Goal: Book appointment/travel/reservation

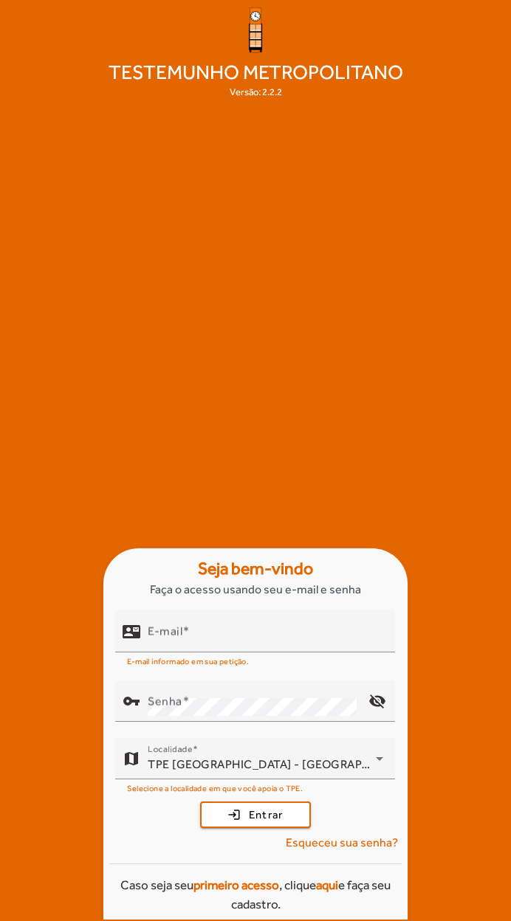
scroll to position [52, 0]
click at [173, 634] on mat-label "E-mail" at bounding box center [165, 631] width 35 height 14
click at [173, 634] on input "E-mail" at bounding box center [265, 638] width 235 height 18
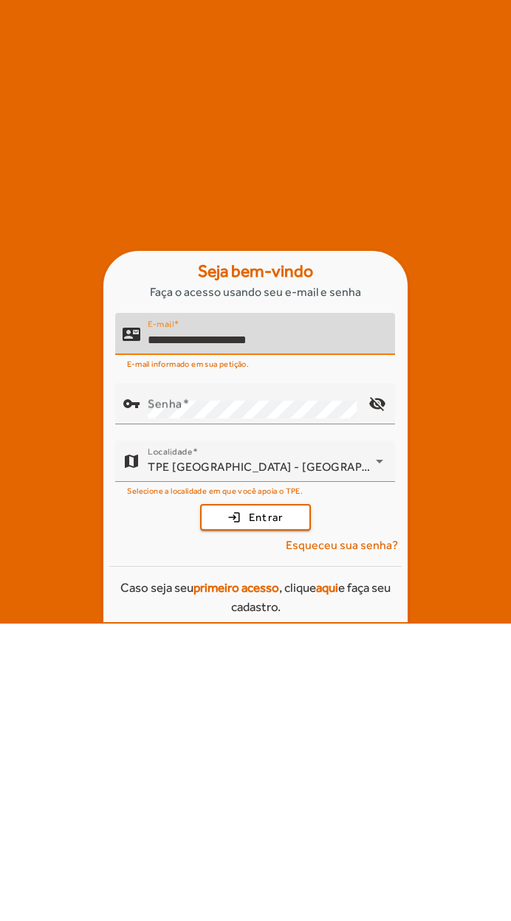
type input "**********"
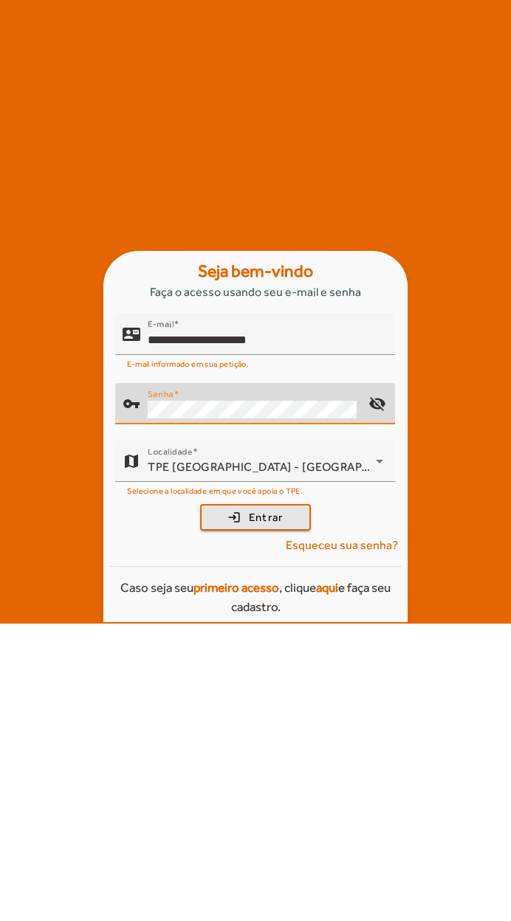
click at [277, 806] on span "Entrar" at bounding box center [266, 814] width 35 height 17
click at [283, 797] on span "submit" at bounding box center [255, 814] width 108 height 35
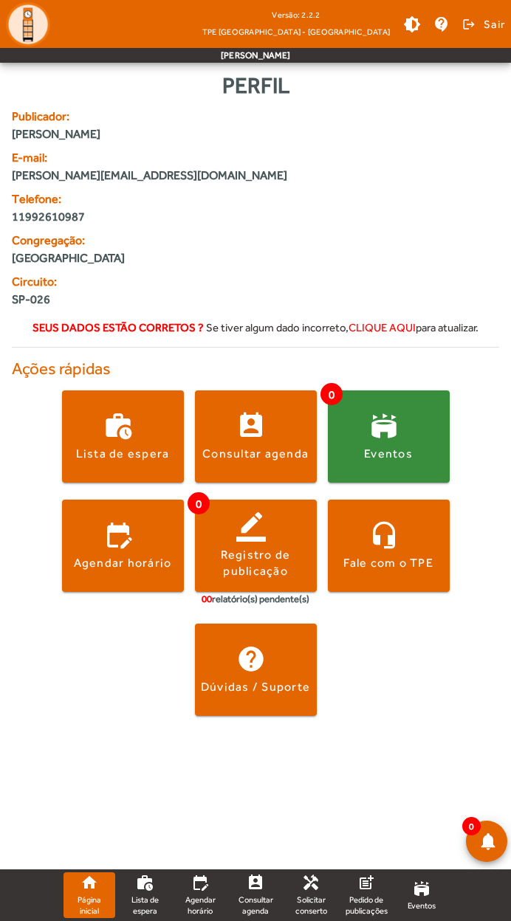
click at [77, 547] on span at bounding box center [123, 545] width 122 height 35
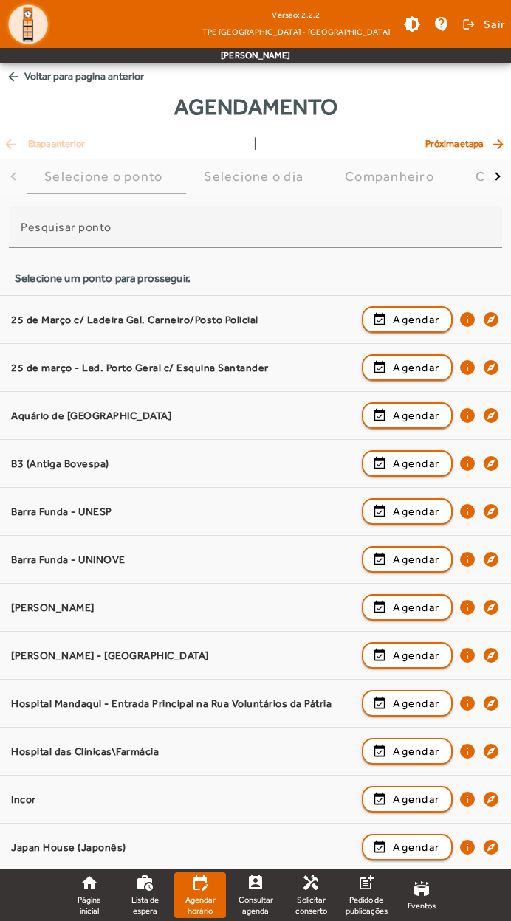
click at [394, 316] on span "Agendar" at bounding box center [415, 320] width 46 height 18
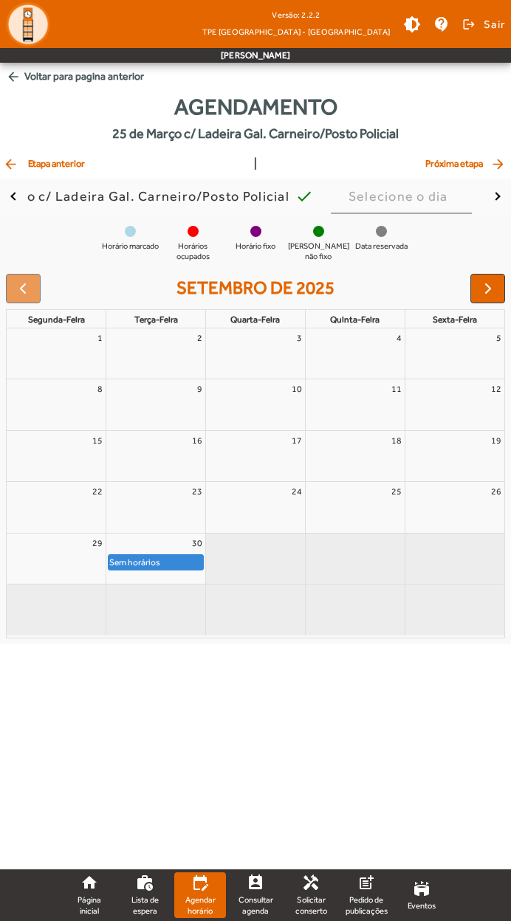
click at [483, 302] on button "button" at bounding box center [487, 289] width 35 height 30
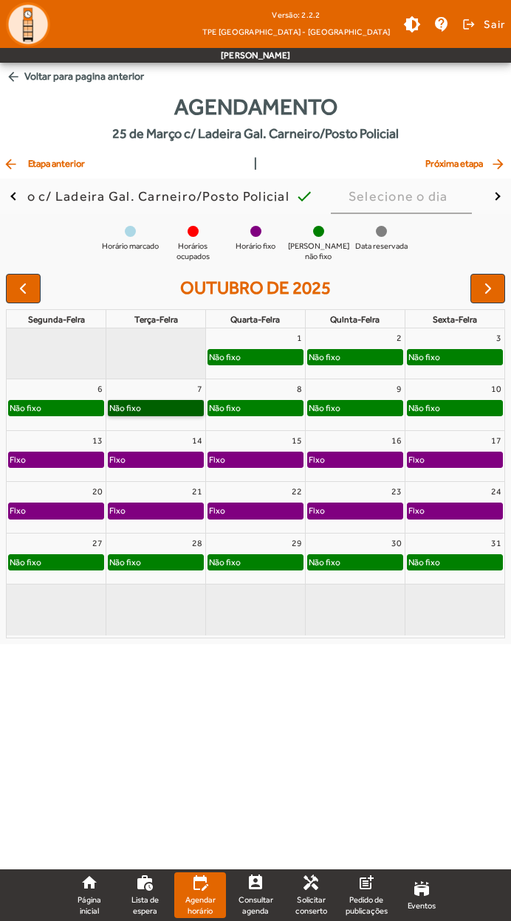
click at [132, 404] on link "Não fixo" at bounding box center [156, 408] width 96 height 16
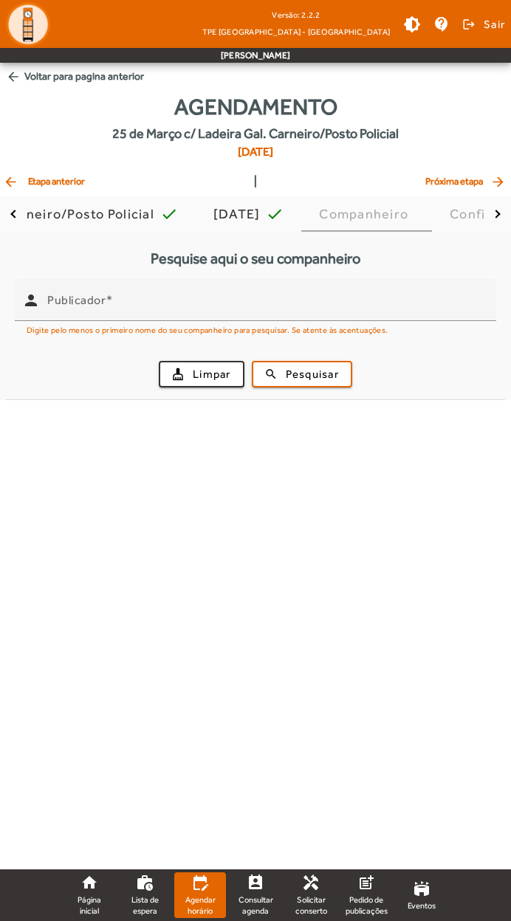
click at [66, 311] on input "Publicador" at bounding box center [265, 306] width 437 height 18
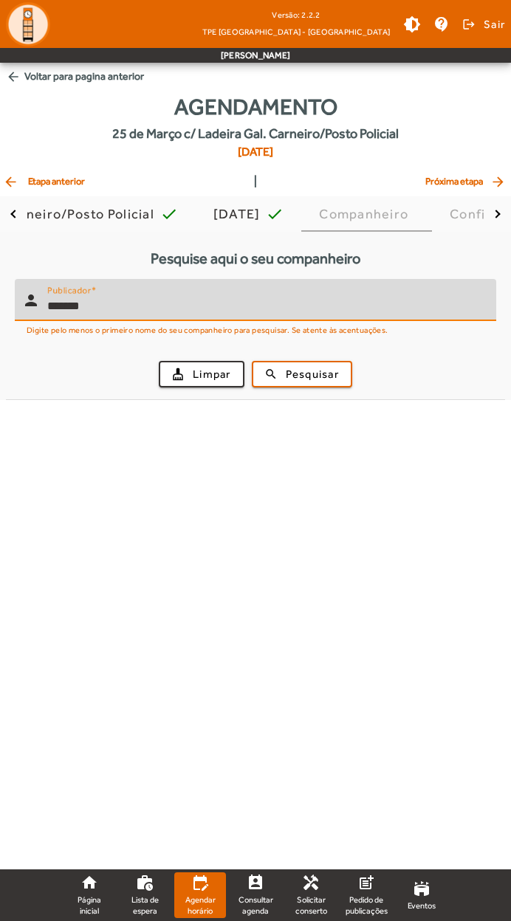
type input "*******"
click at [315, 371] on span "Pesquisar" at bounding box center [311, 374] width 53 height 17
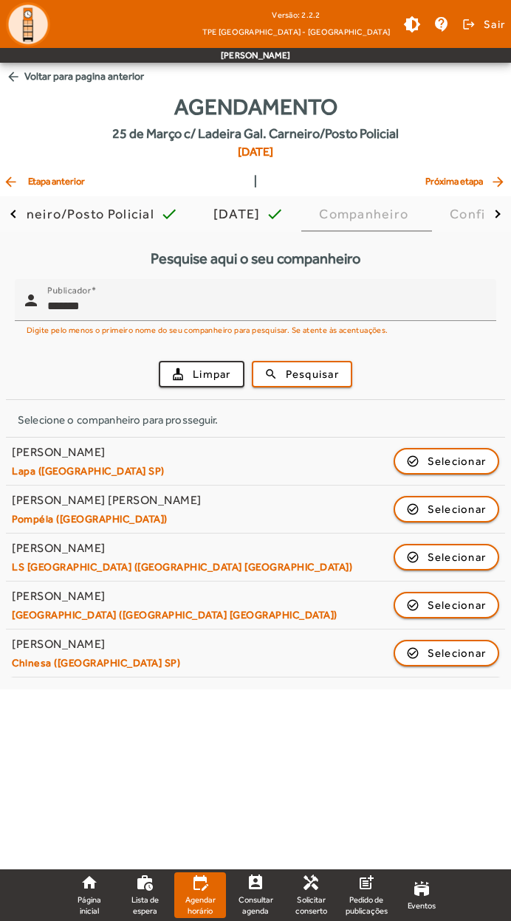
click at [179, 370] on span "button" at bounding box center [201, 373] width 83 height 35
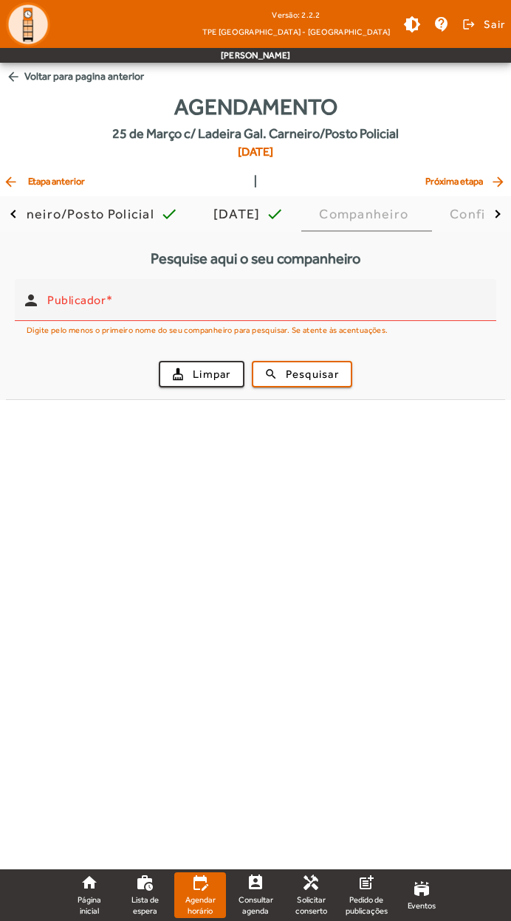
click at [98, 300] on mat-label "Publicador" at bounding box center [76, 300] width 58 height 14
click at [98, 300] on input "Publicador" at bounding box center [265, 306] width 437 height 18
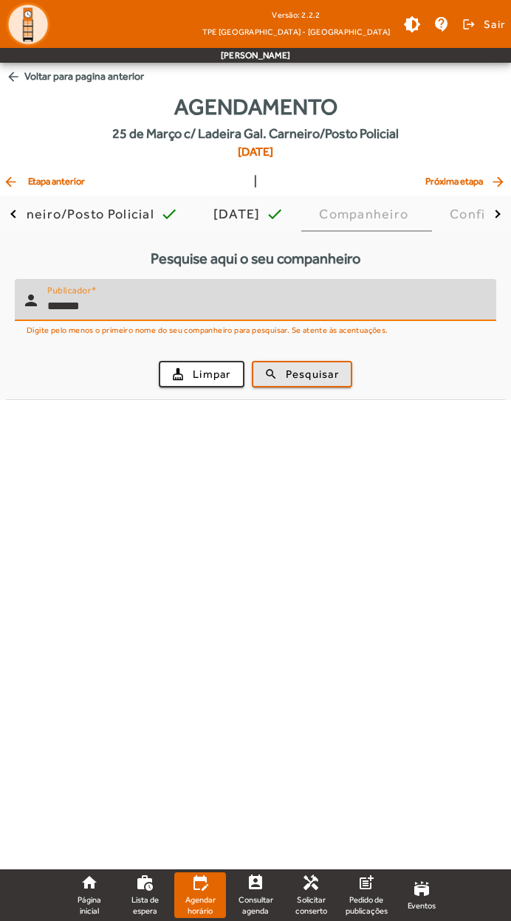
click at [314, 372] on span "Pesquisar" at bounding box center [311, 374] width 53 height 17
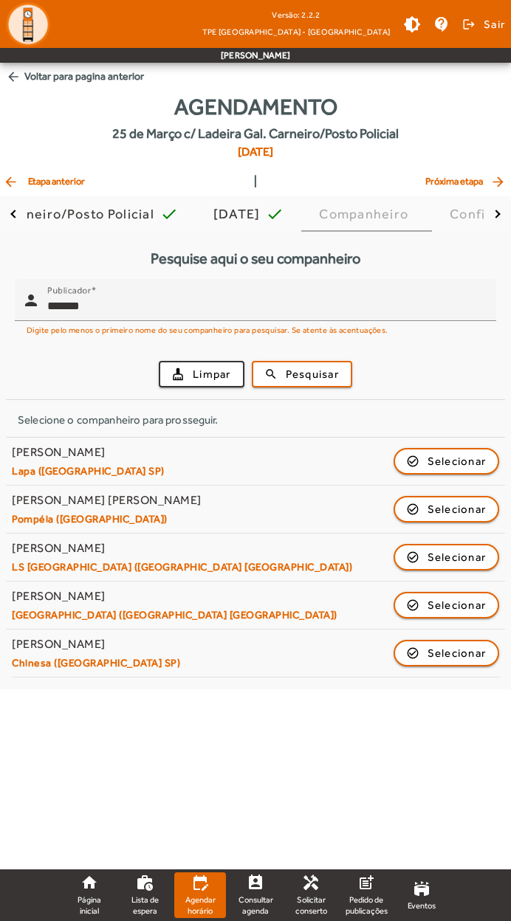
click at [107, 300] on input "*******" at bounding box center [265, 306] width 437 height 18
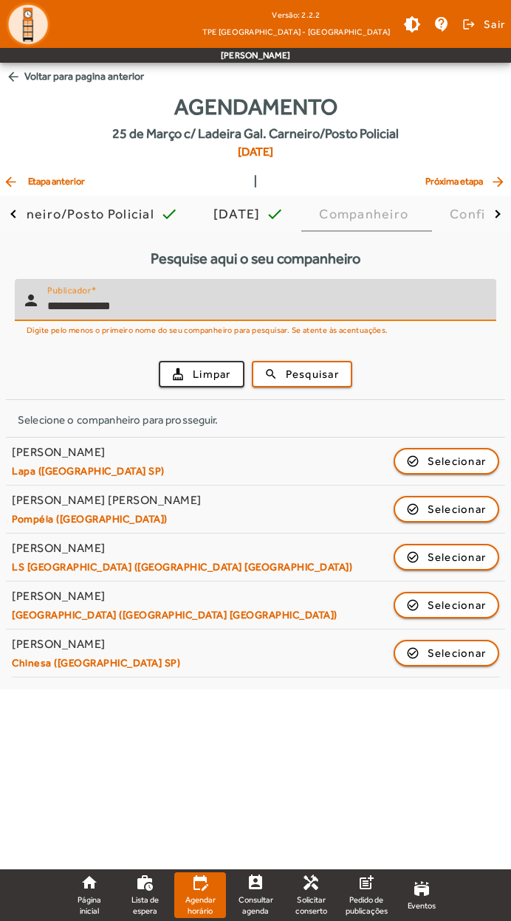
click at [308, 370] on span "Pesquisar" at bounding box center [311, 374] width 53 height 17
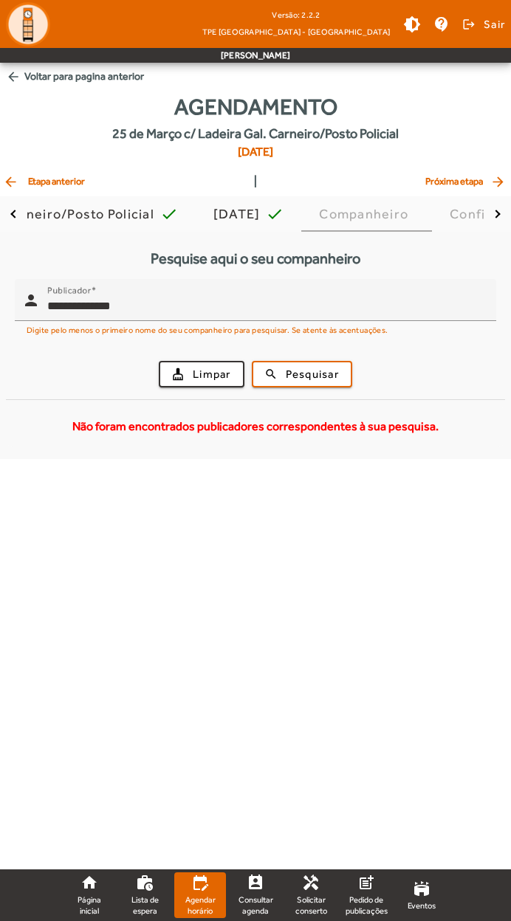
click at [143, 306] on input "**********" at bounding box center [265, 306] width 437 height 18
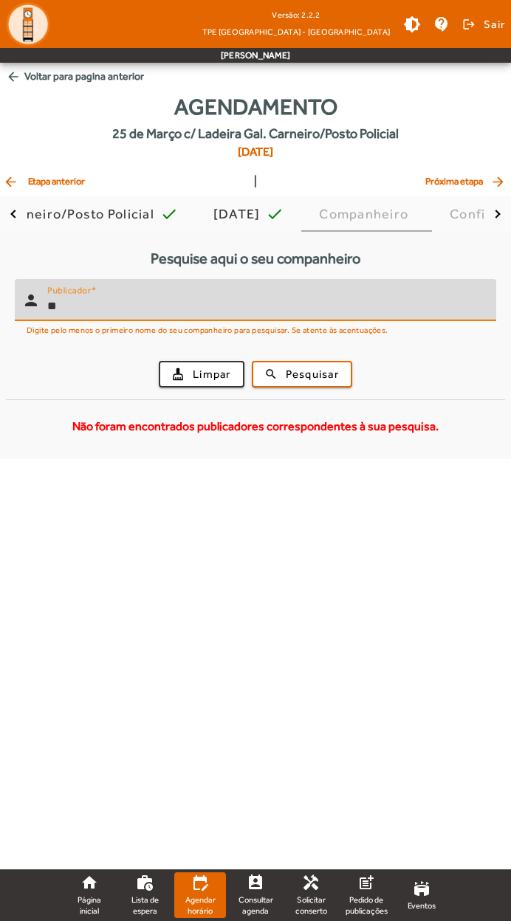
type input "*"
click at [316, 374] on span "Pesquisar" at bounding box center [311, 374] width 53 height 17
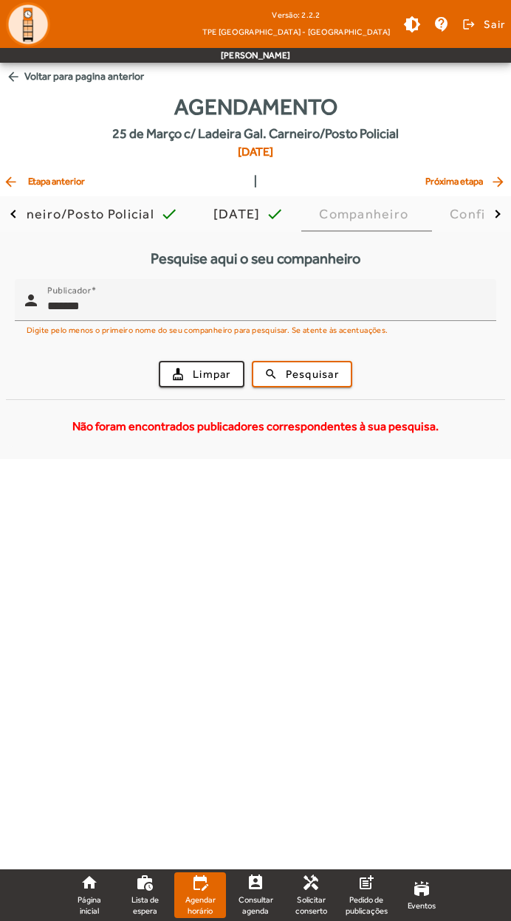
click at [161, 307] on input "*******" at bounding box center [265, 306] width 437 height 18
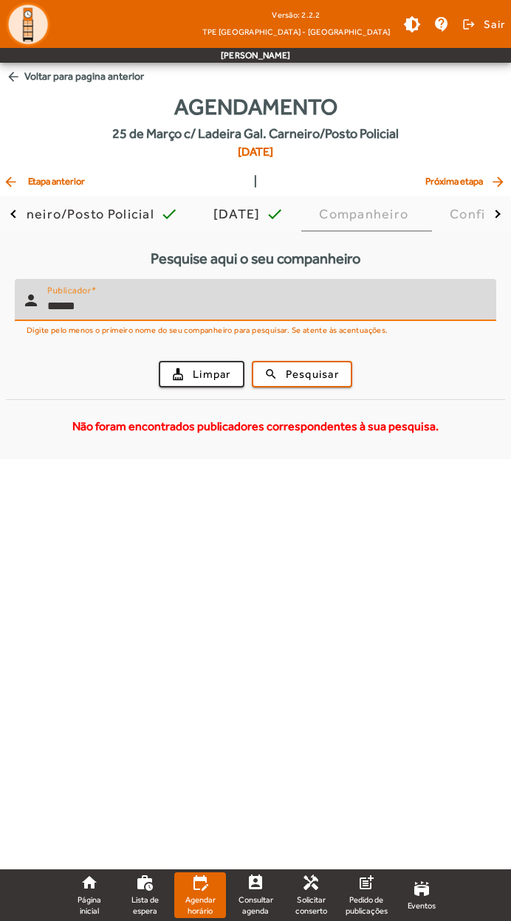
click at [316, 375] on span "Pesquisar" at bounding box center [311, 374] width 53 height 17
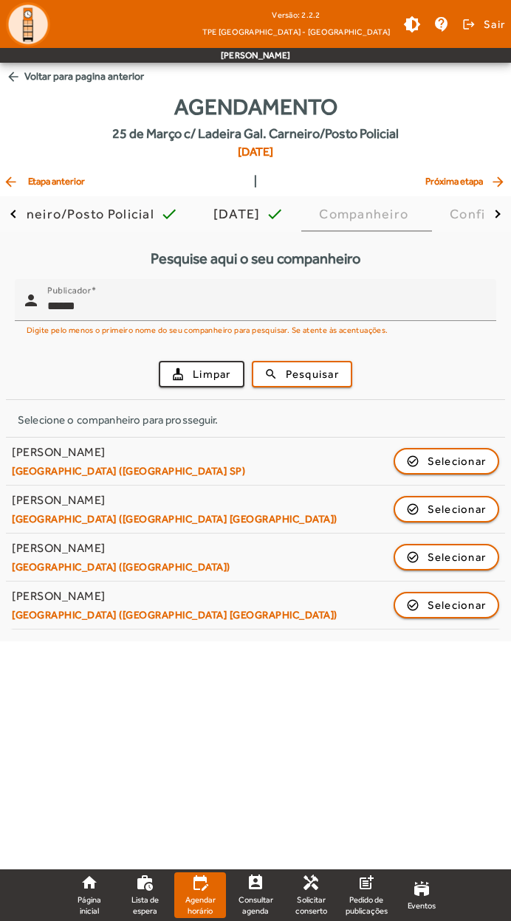
click at [235, 314] on input "******" at bounding box center [265, 306] width 437 height 18
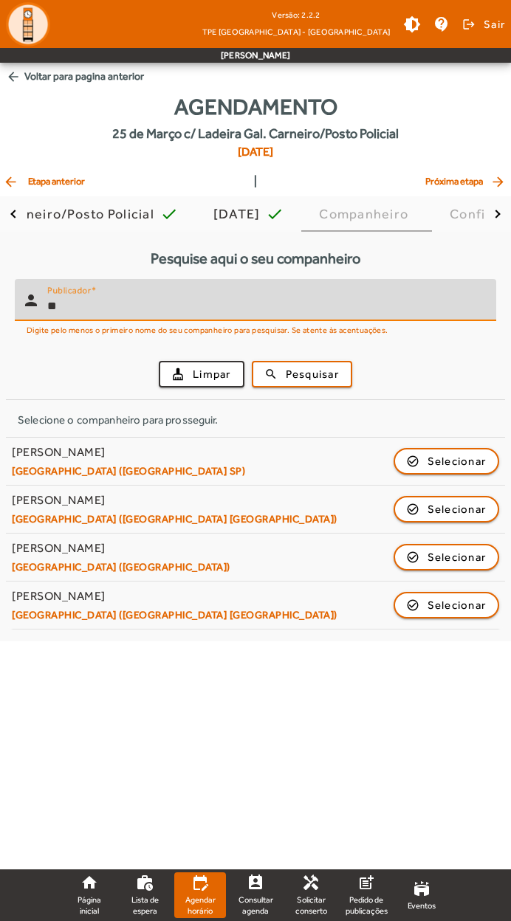
type input "*"
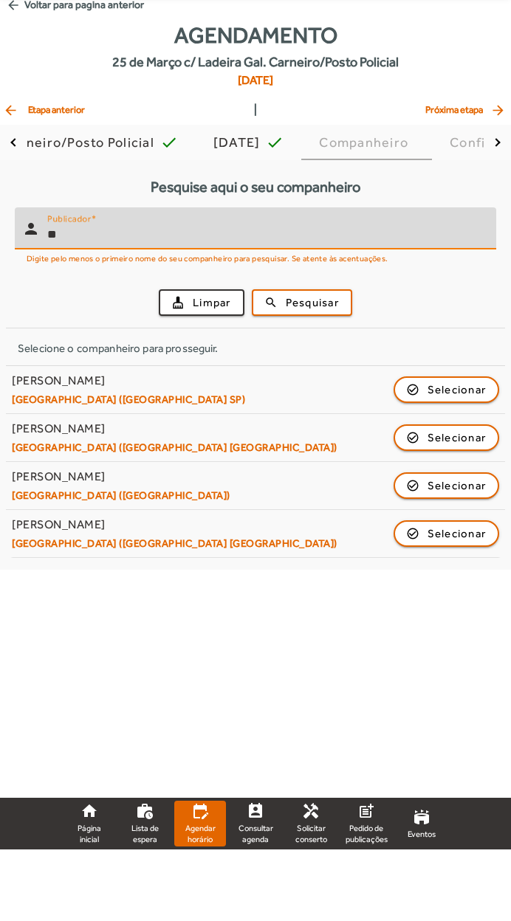
type input "*"
click at [319, 366] on span "Pesquisar" at bounding box center [311, 374] width 53 height 17
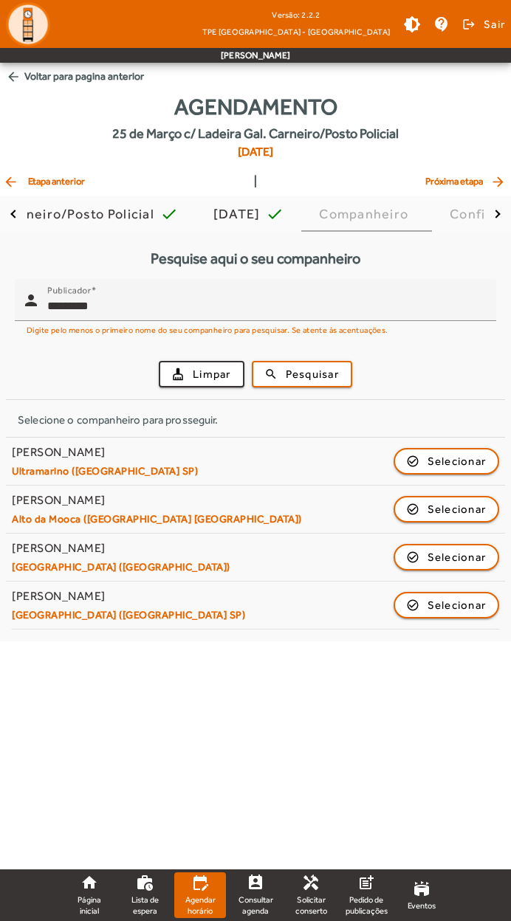
click at [258, 312] on input "*********" at bounding box center [265, 306] width 437 height 18
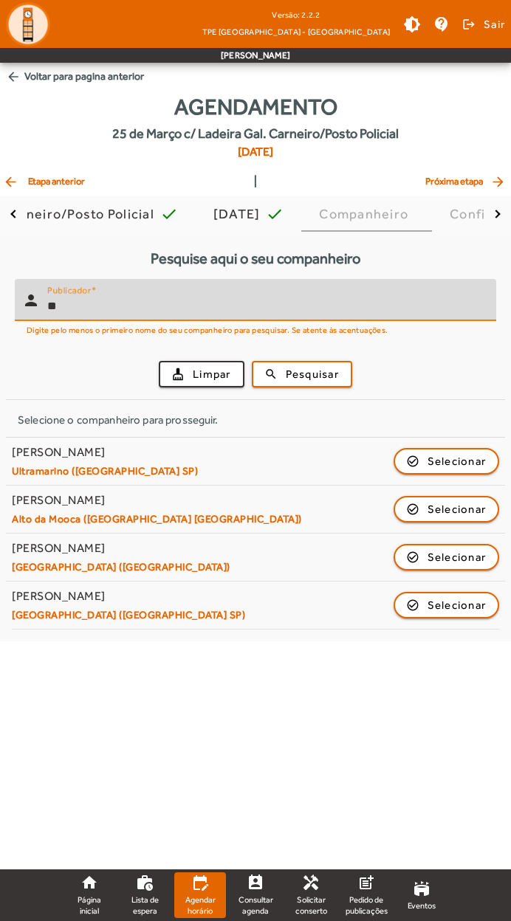
type input "*"
click at [308, 378] on span "Pesquisar" at bounding box center [311, 374] width 53 height 17
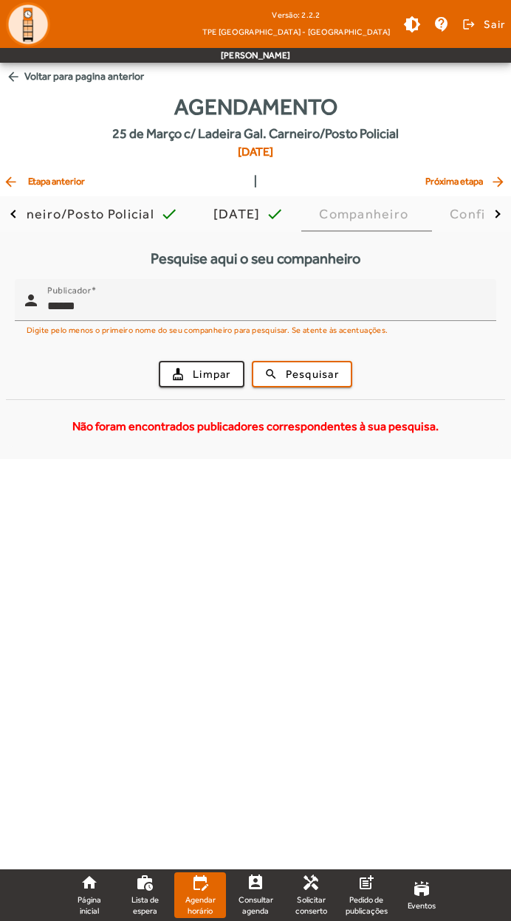
click at [280, 311] on input "******" at bounding box center [265, 306] width 437 height 18
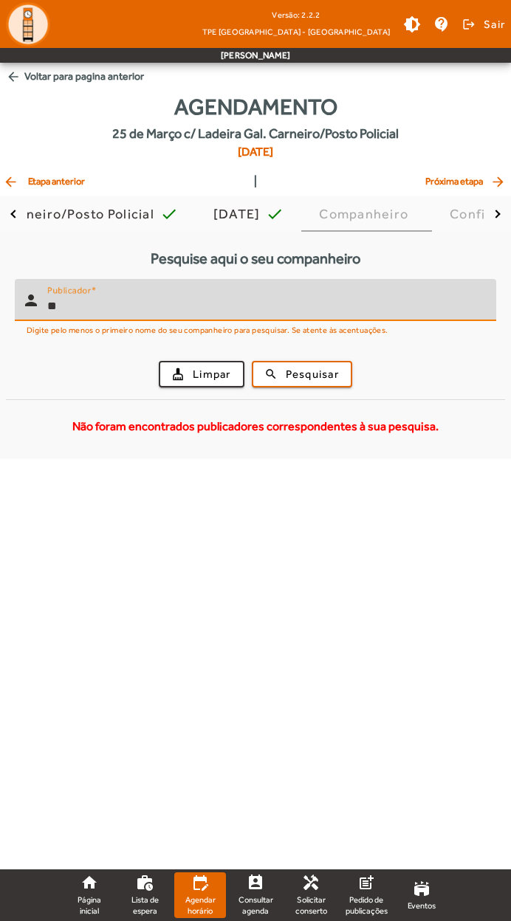
type input "*"
type input "******"
click at [300, 370] on span "Pesquisar" at bounding box center [311, 374] width 53 height 17
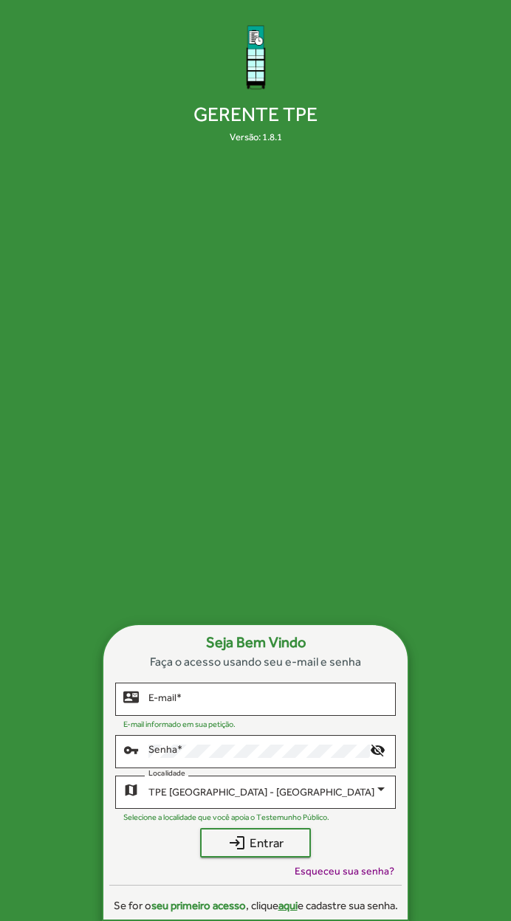
click at [161, 705] on input "E-mail *" at bounding box center [267, 699] width 239 height 12
click at [387, 412] on div "Gerente TPE Versão: 1.8.1 Seja Bem Vindo Faça o acesso usando seu e-mail e senh…" at bounding box center [255, 460] width 511 height 921
click at [160, 705] on input "E-mail *" at bounding box center [267, 699] width 239 height 12
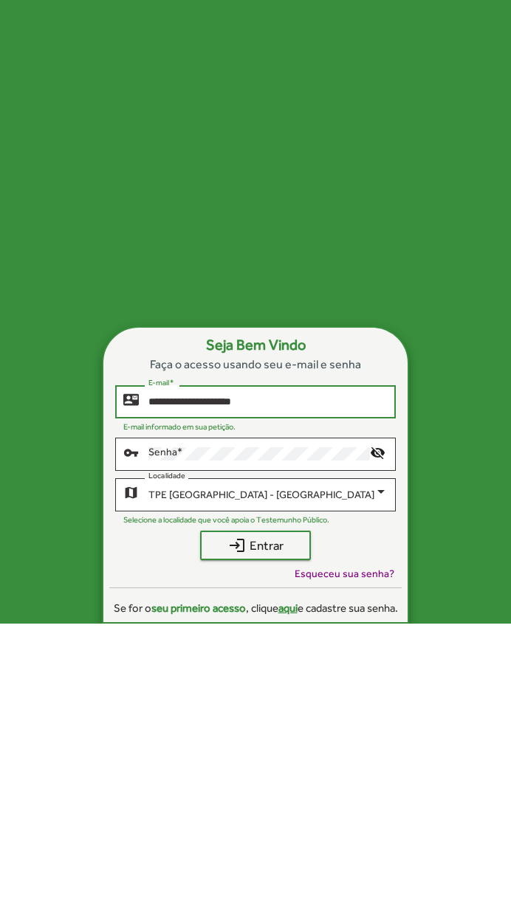
type input "**********"
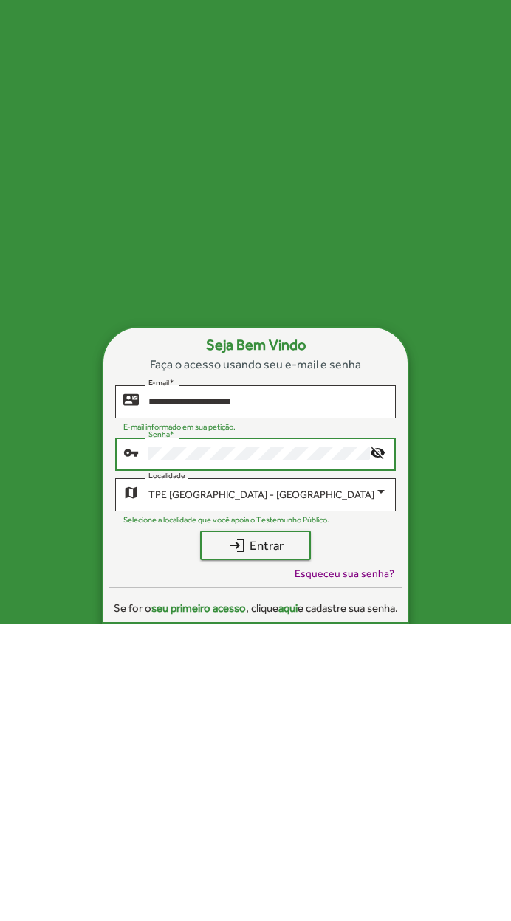
click at [279, 829] on span "login Entrar" at bounding box center [255, 842] width 84 height 27
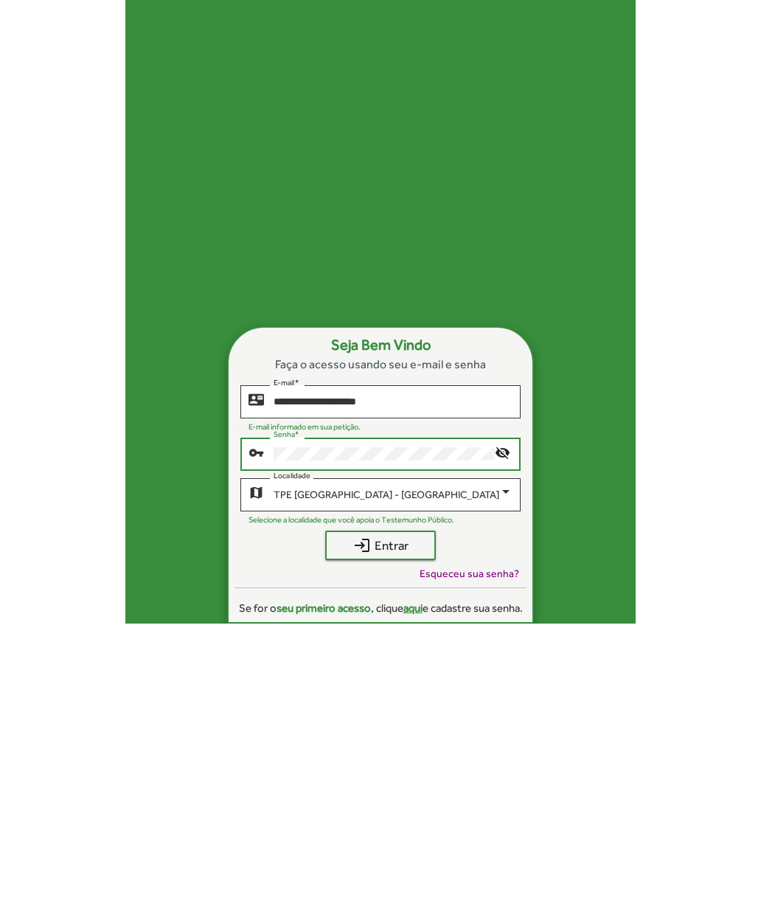
scroll to position [0, 0]
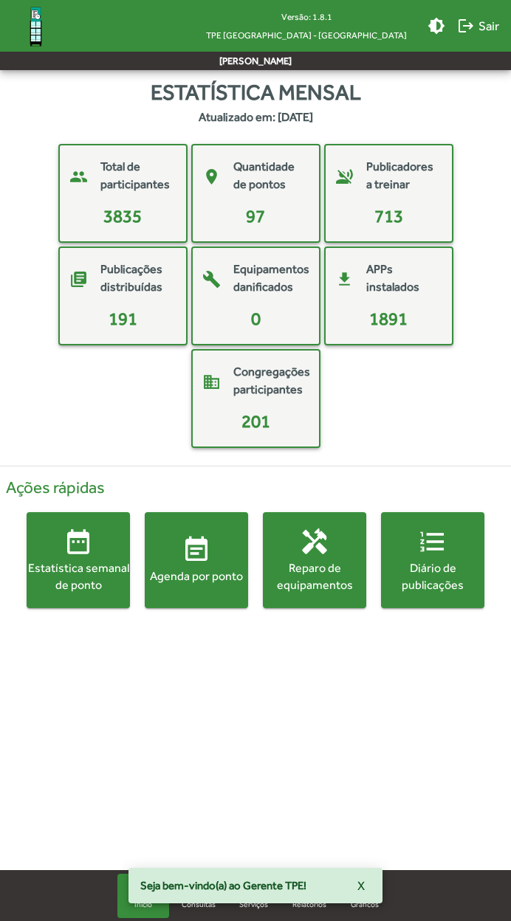
click at [64, 693] on html "Versão: 1.8.1 TPE São Paulo - Centro brightness_medium logout Sair Adriano Dant…" at bounding box center [255, 346] width 511 height 693
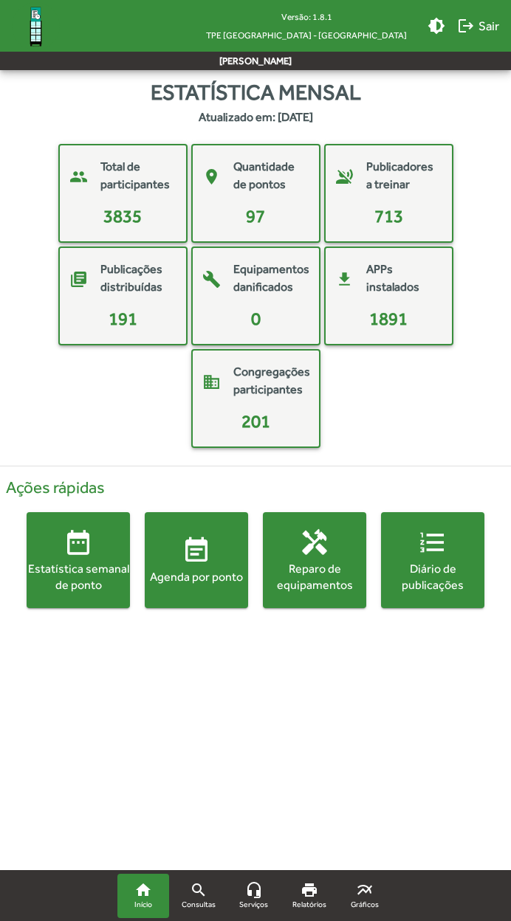
click at [53, 409] on div "people Total de participantes 3835 place Quantidade de pontos 97 voice_over_off…" at bounding box center [255, 296] width 505 height 304
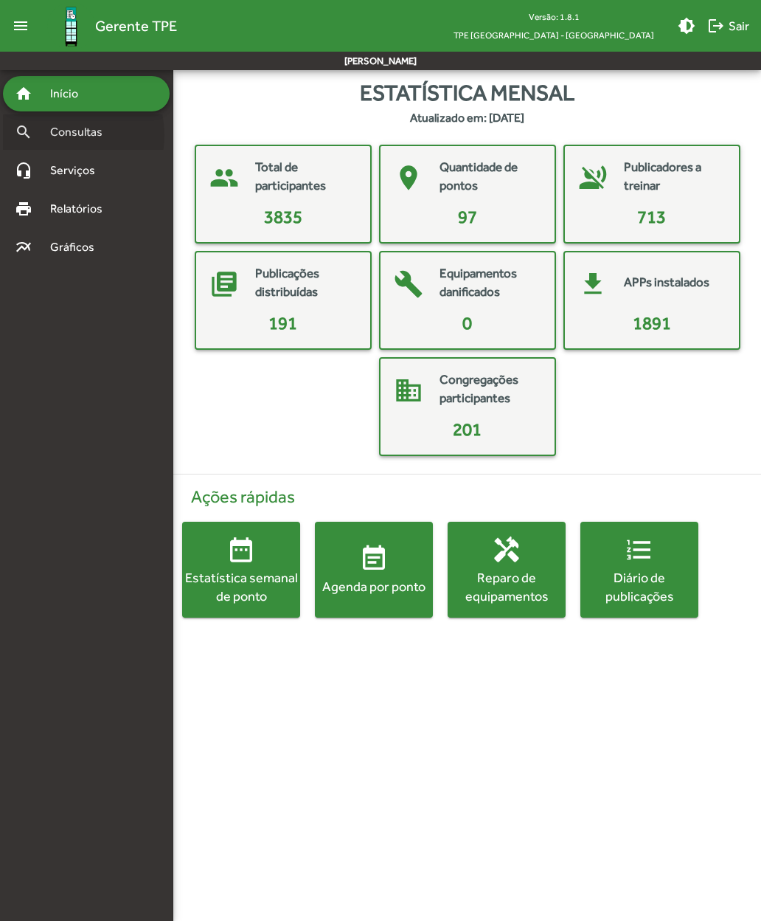
click at [55, 136] on span "Consultas" at bounding box center [81, 132] width 80 height 18
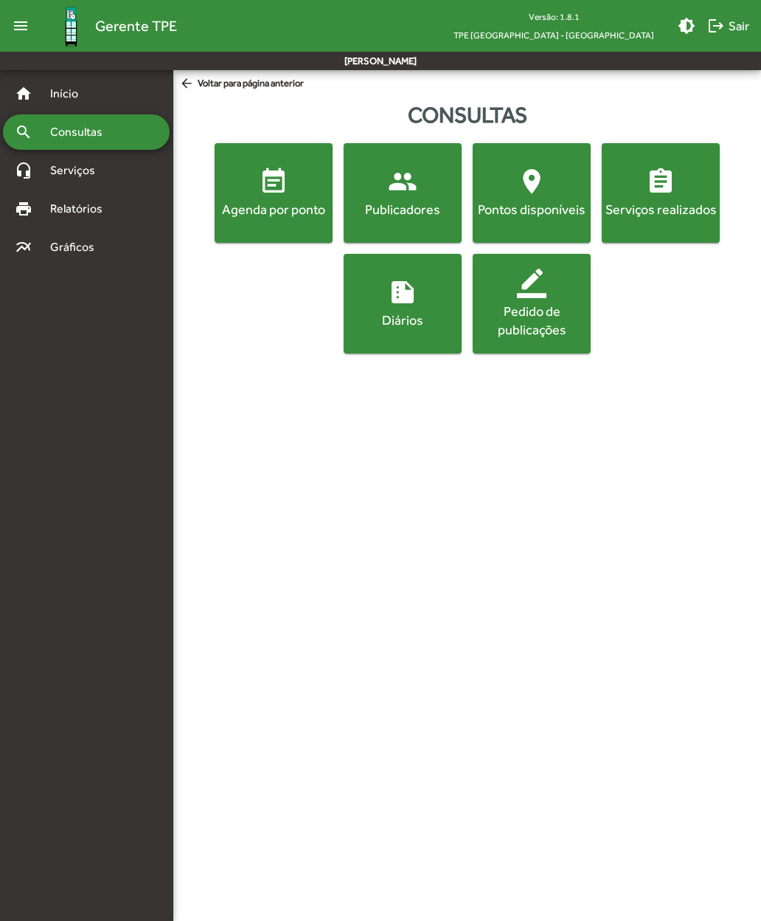
click at [387, 198] on span "people Publicadores" at bounding box center [403, 193] width 112 height 52
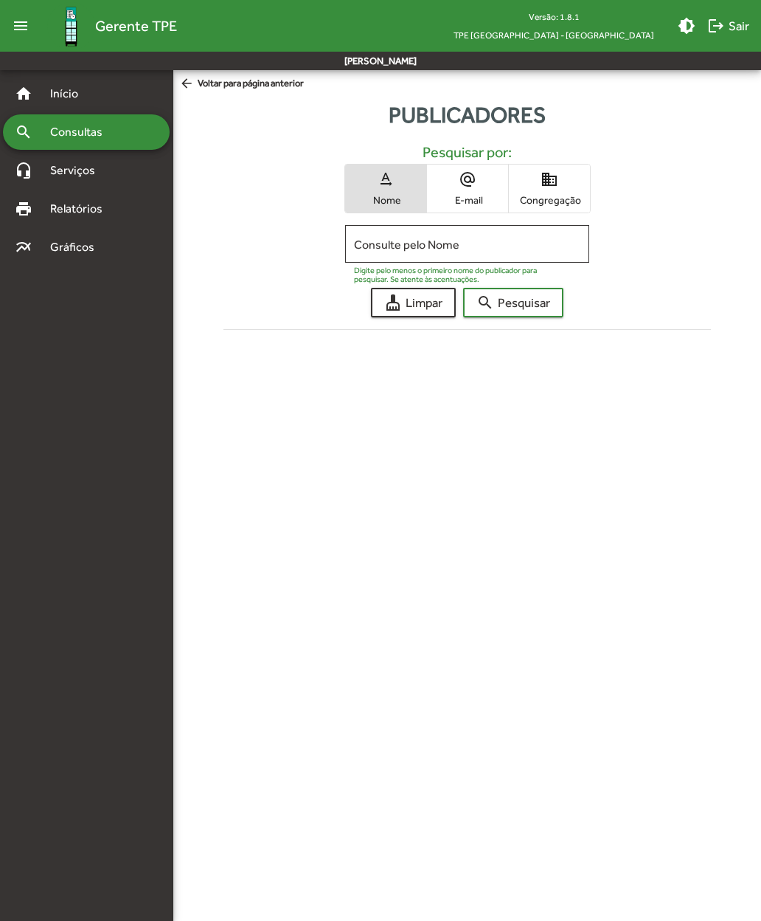
click at [510, 184] on span "domain Congregação" at bounding box center [549, 189] width 81 height 48
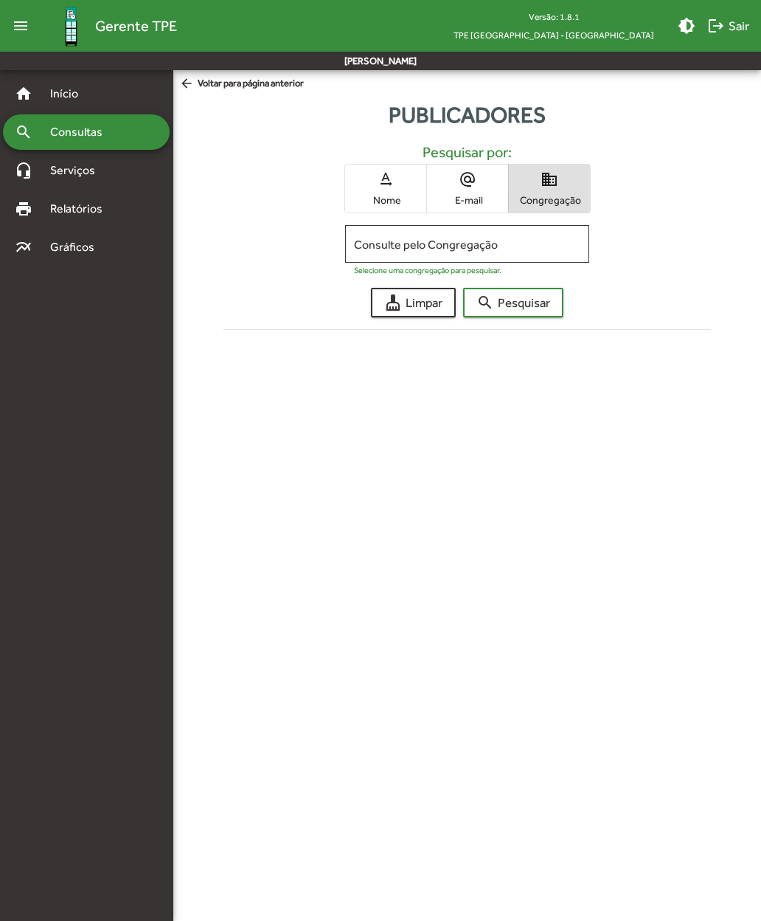
click at [373, 246] on input "Consulte pelo Congregação" at bounding box center [467, 244] width 226 height 13
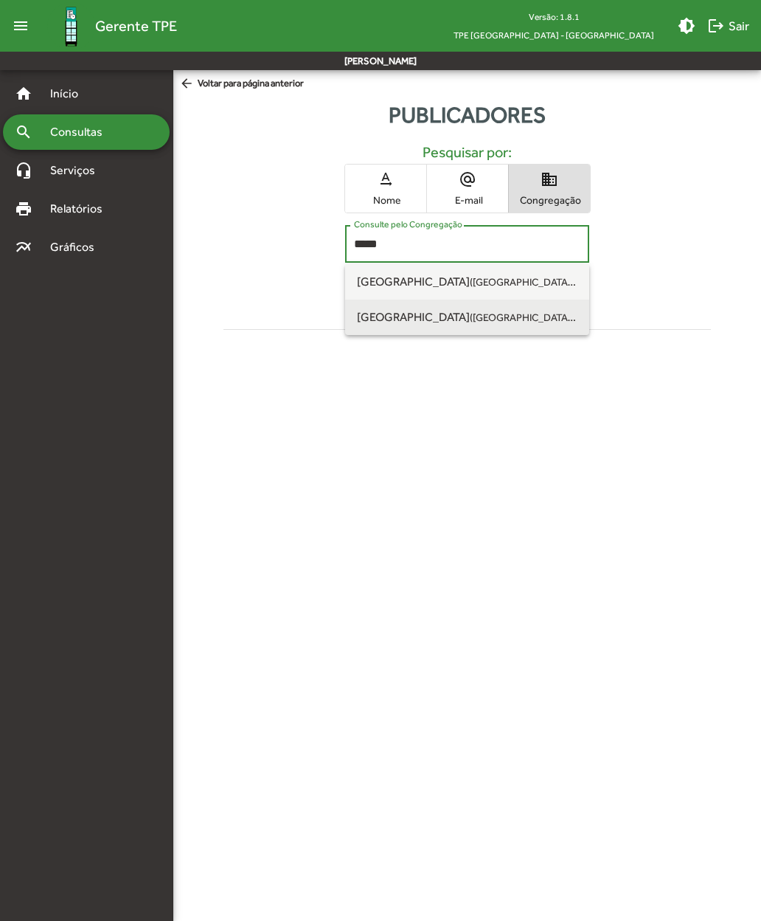
click at [365, 318] on span "Largo do Maranhão (São Paulo SP)" at bounding box center [465, 317] width 217 height 14
type input "**********"
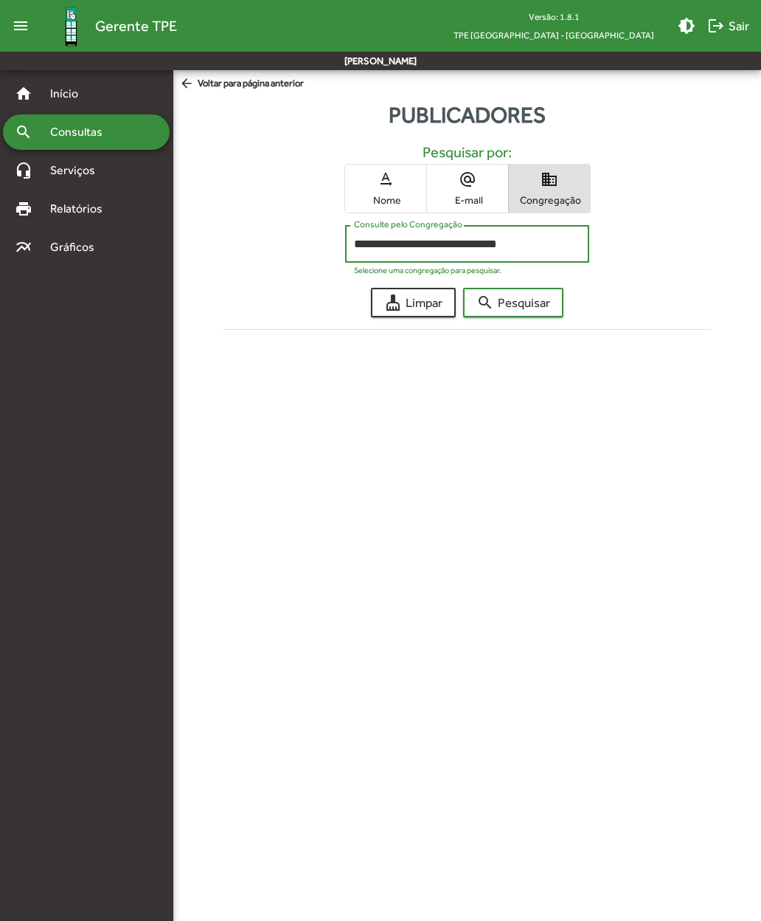
click at [489, 304] on mat-icon "search" at bounding box center [486, 303] width 18 height 18
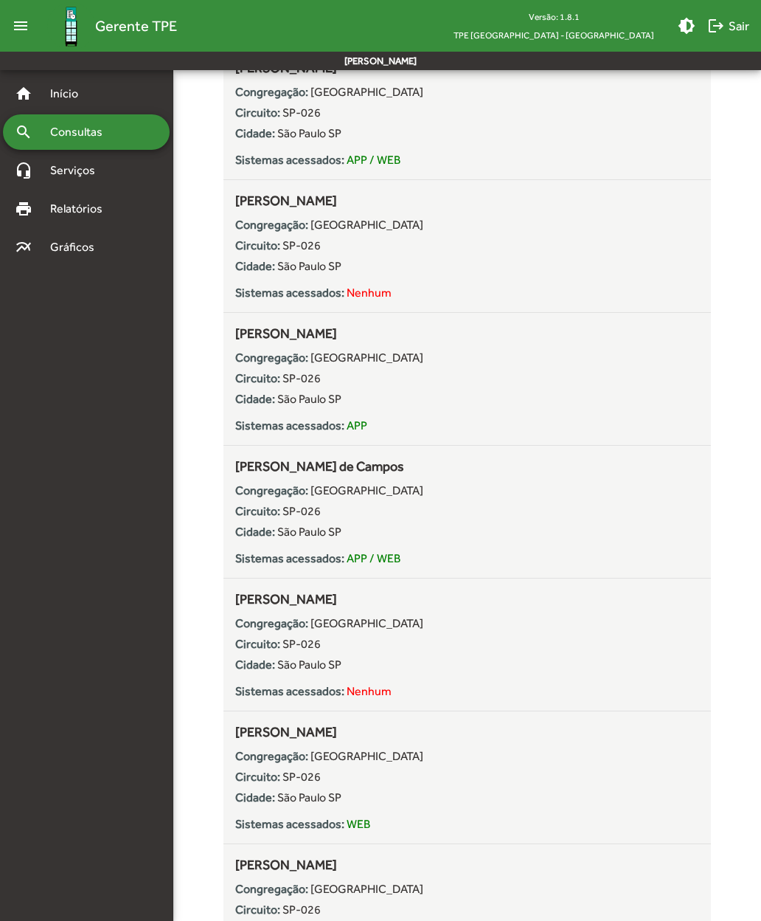
scroll to position [3480, 0]
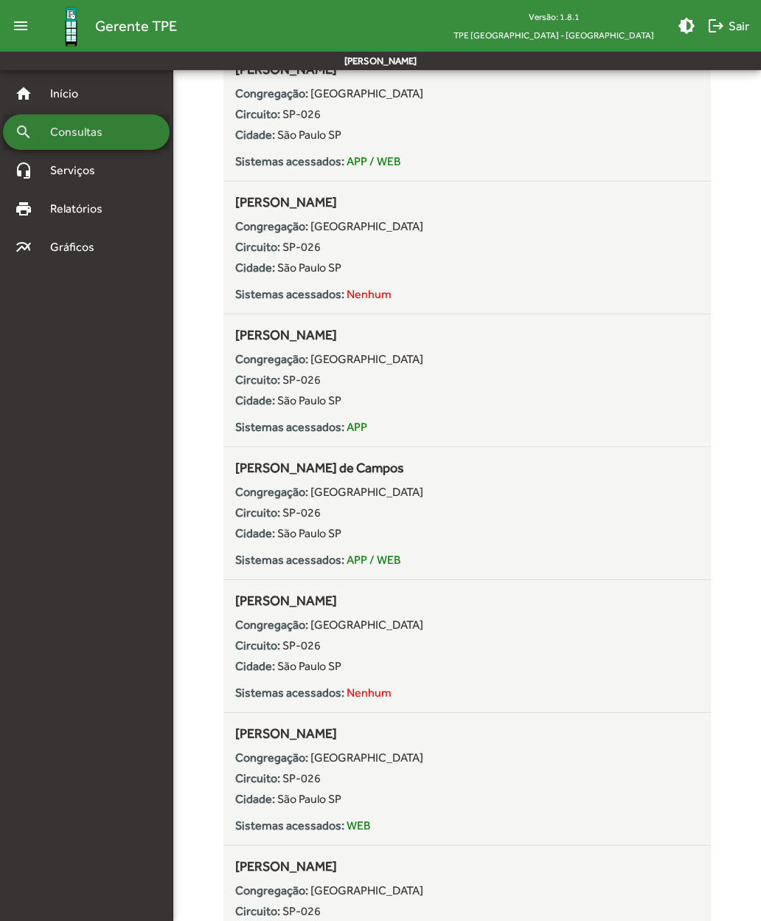
click at [58, 141] on div "search Consultas" at bounding box center [86, 131] width 167 height 35
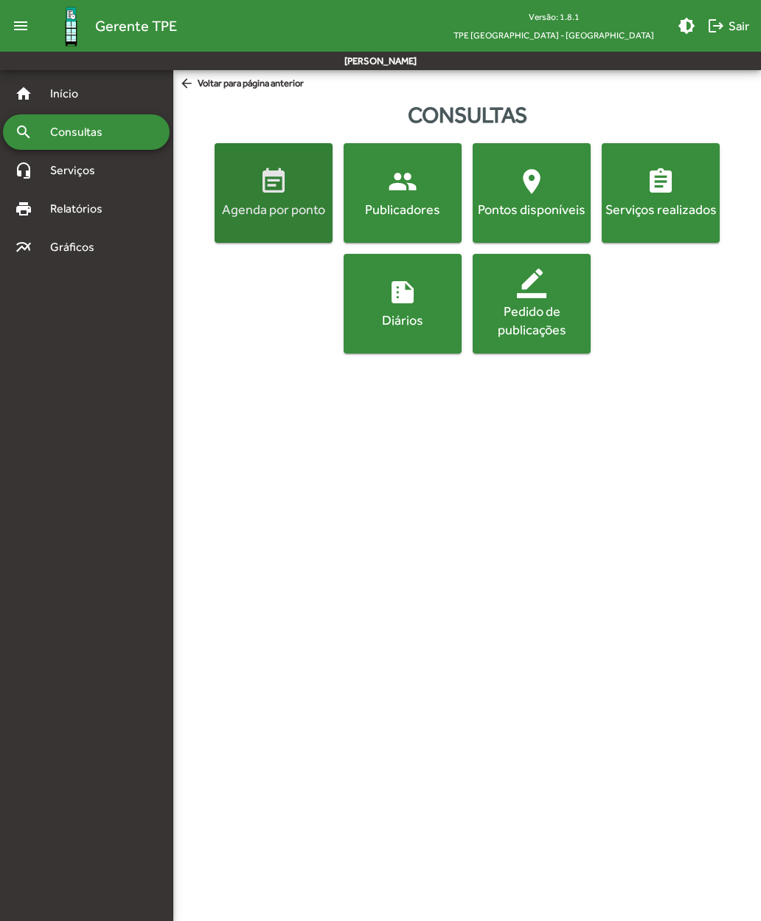
click at [250, 196] on span "event_note Agenda por ponto" at bounding box center [274, 193] width 112 height 52
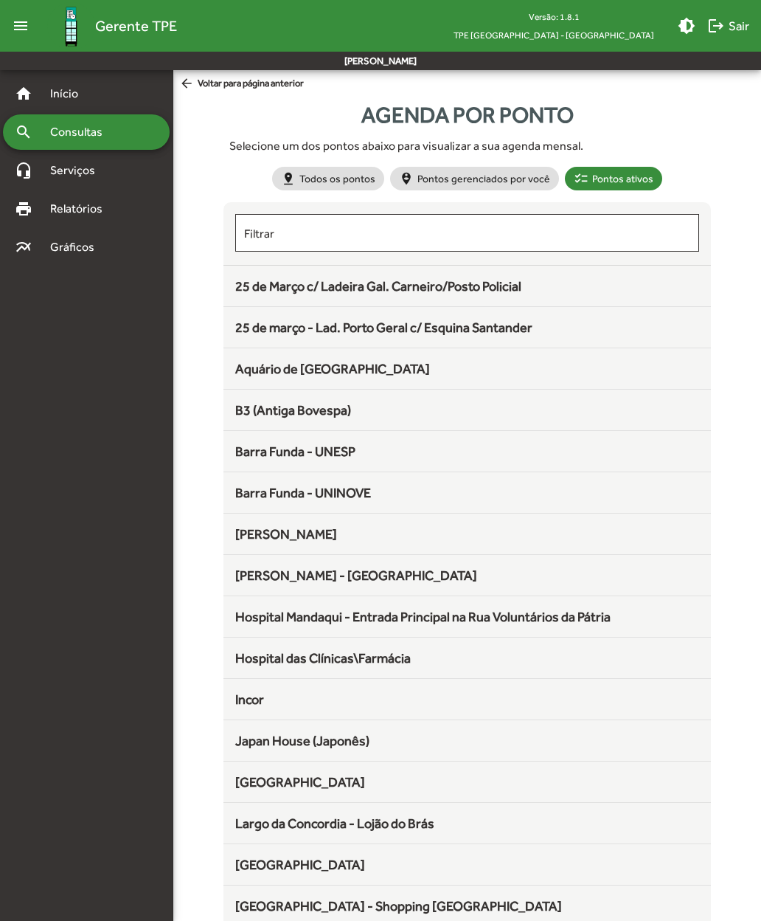
click at [249, 293] on span "25 de Março c/ Ladeira Gal. Carneiro/Posto Policial" at bounding box center [378, 285] width 286 height 15
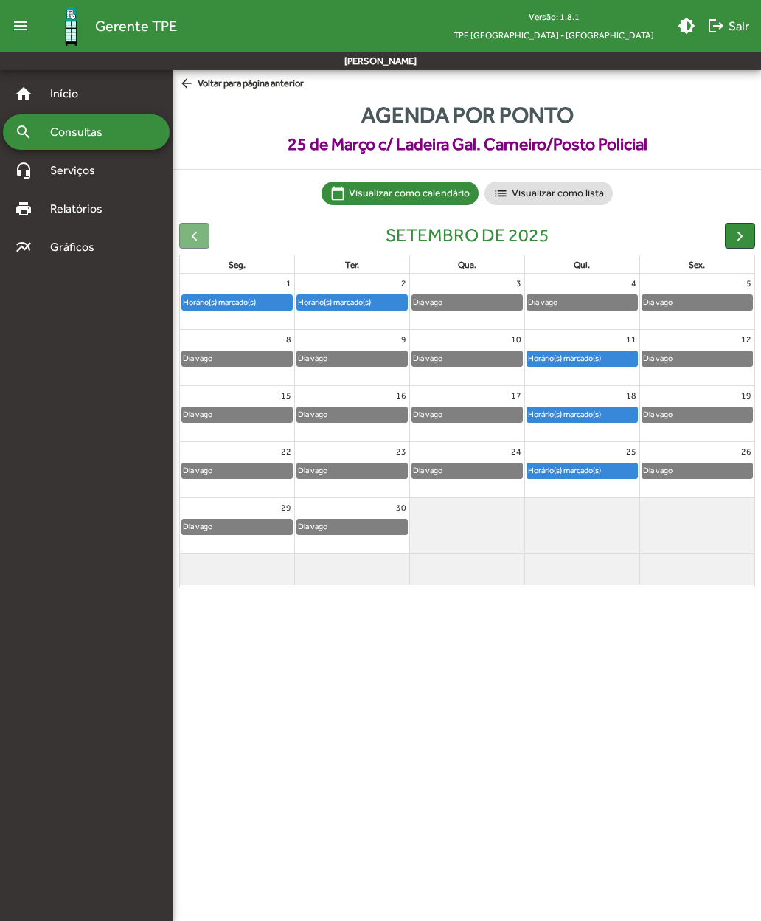
click at [510, 238] on span "button" at bounding box center [740, 235] width 15 height 15
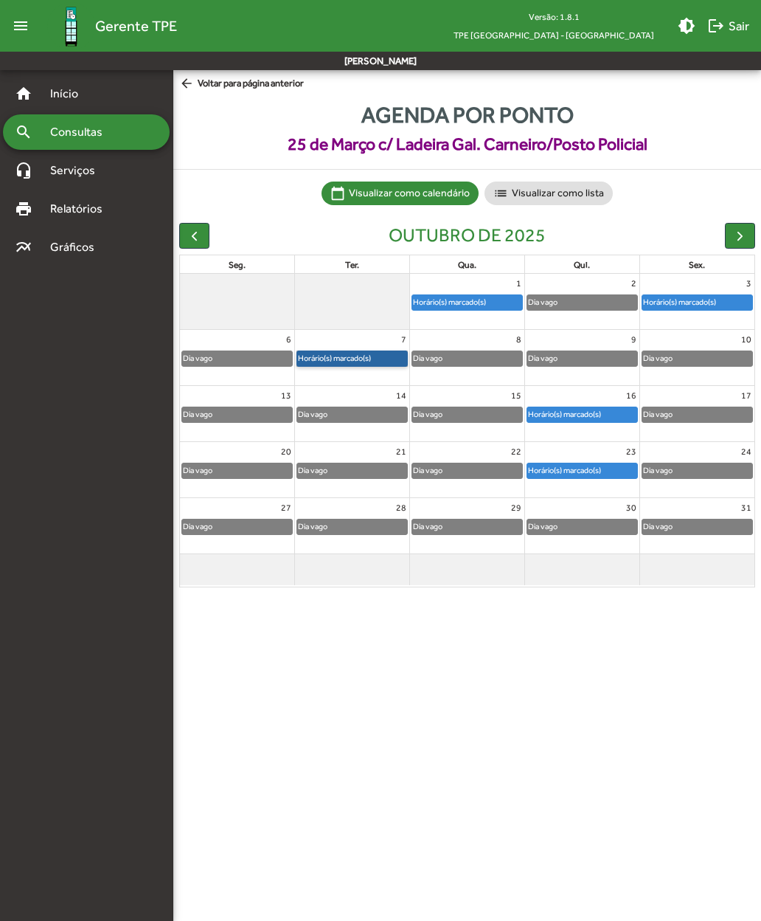
click at [322, 356] on link "Horário(s) marcado(s)" at bounding box center [352, 358] width 111 height 16
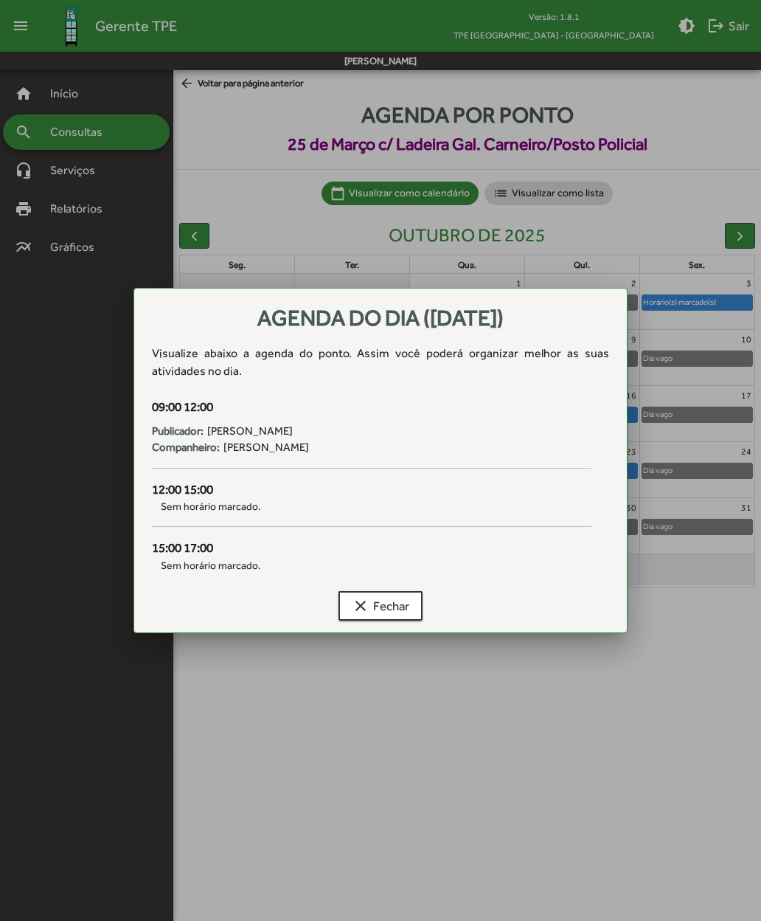
click at [510, 721] on div at bounding box center [380, 460] width 761 height 921
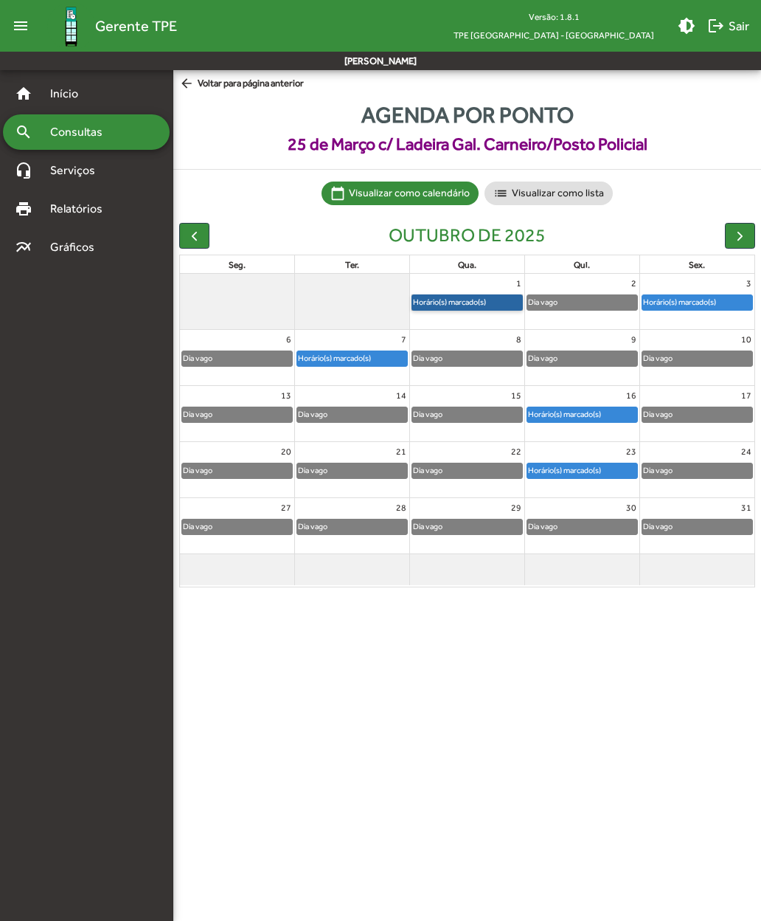
click at [437, 300] on link "Horário(s) marcado(s)" at bounding box center [467, 302] width 111 height 16
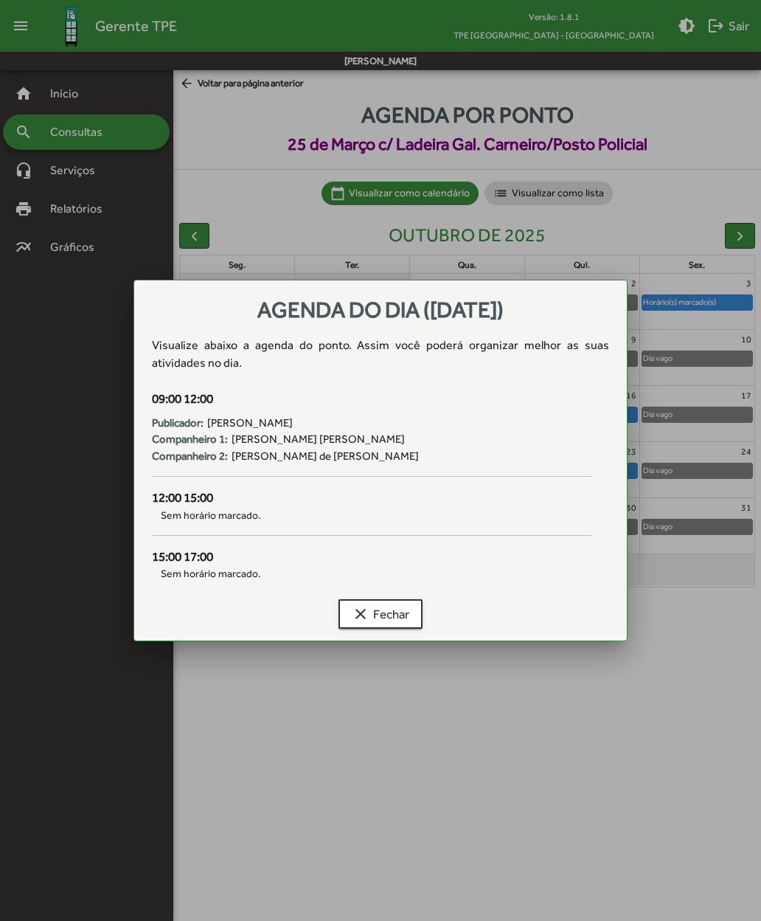
click at [355, 609] on mat-icon "clear" at bounding box center [361, 614] width 18 height 18
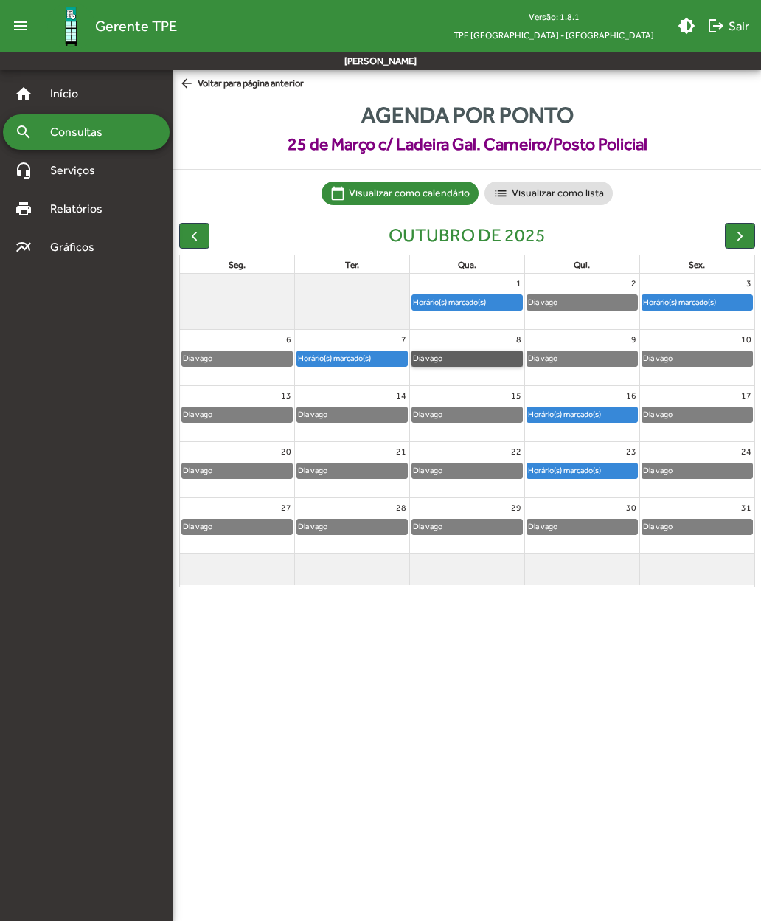
click at [446, 362] on link "Dia vago" at bounding box center [467, 358] width 111 height 16
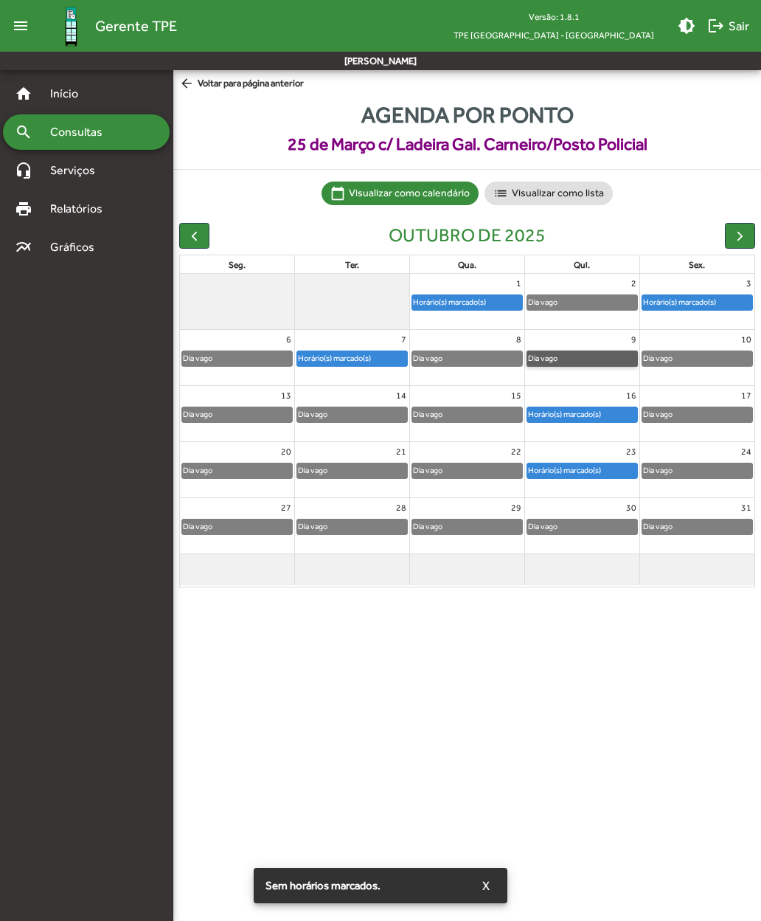
click at [510, 357] on link "Dia vago" at bounding box center [582, 358] width 111 height 16
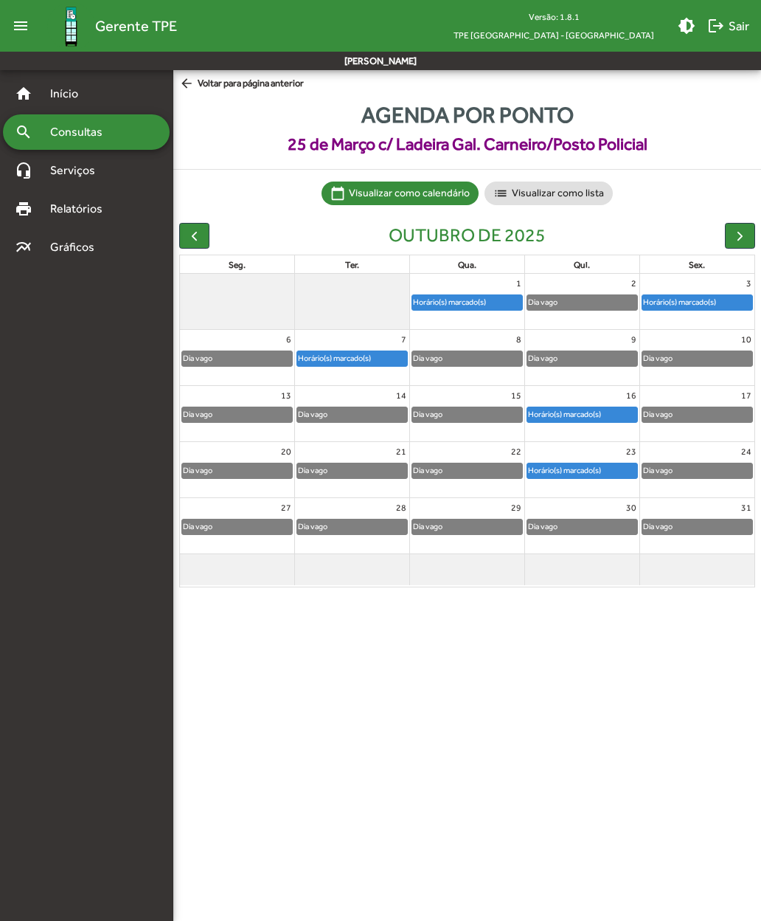
click at [201, 90] on span "arrow_back Voltar para página anterior" at bounding box center [241, 84] width 125 height 16
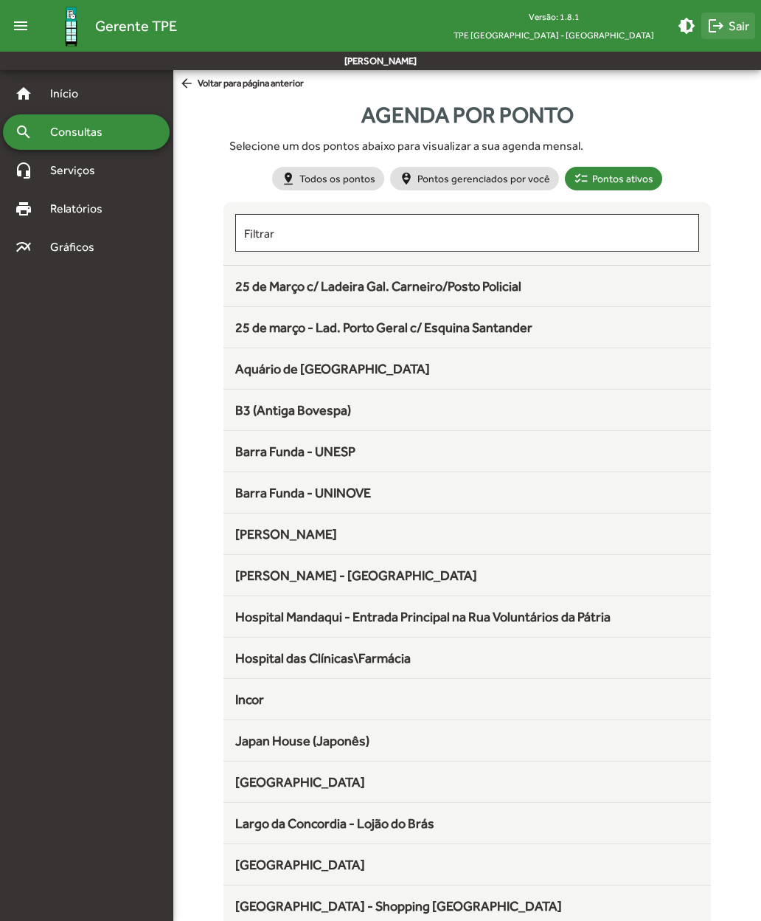
click at [510, 32] on span "logout Sair" at bounding box center [728, 26] width 42 height 27
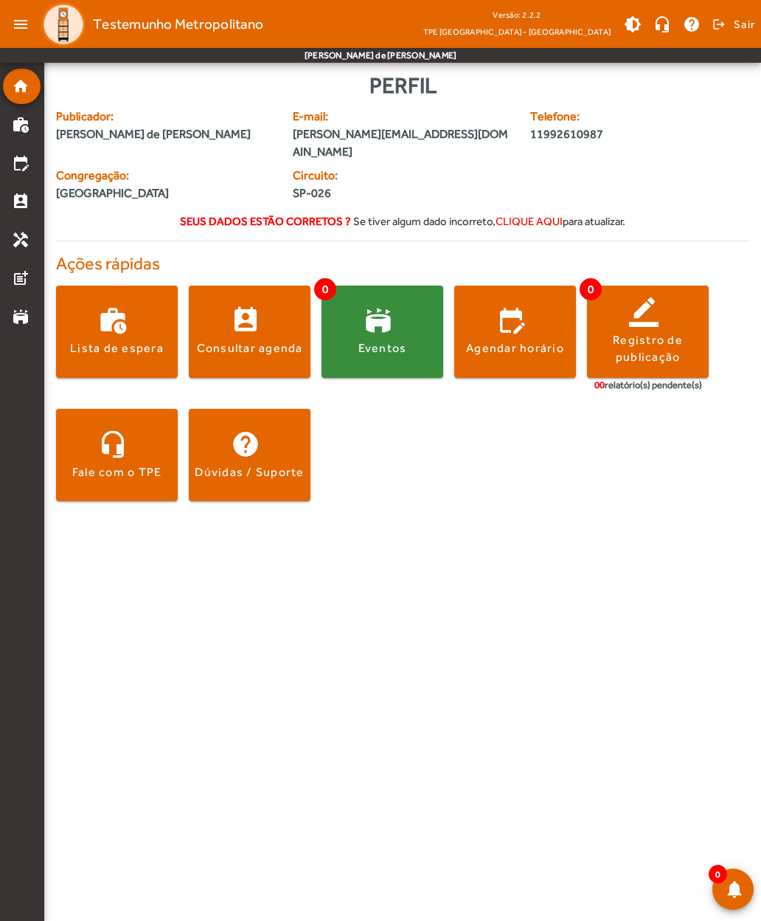
click at [226, 340] on div "Consultar agenda" at bounding box center [250, 348] width 106 height 16
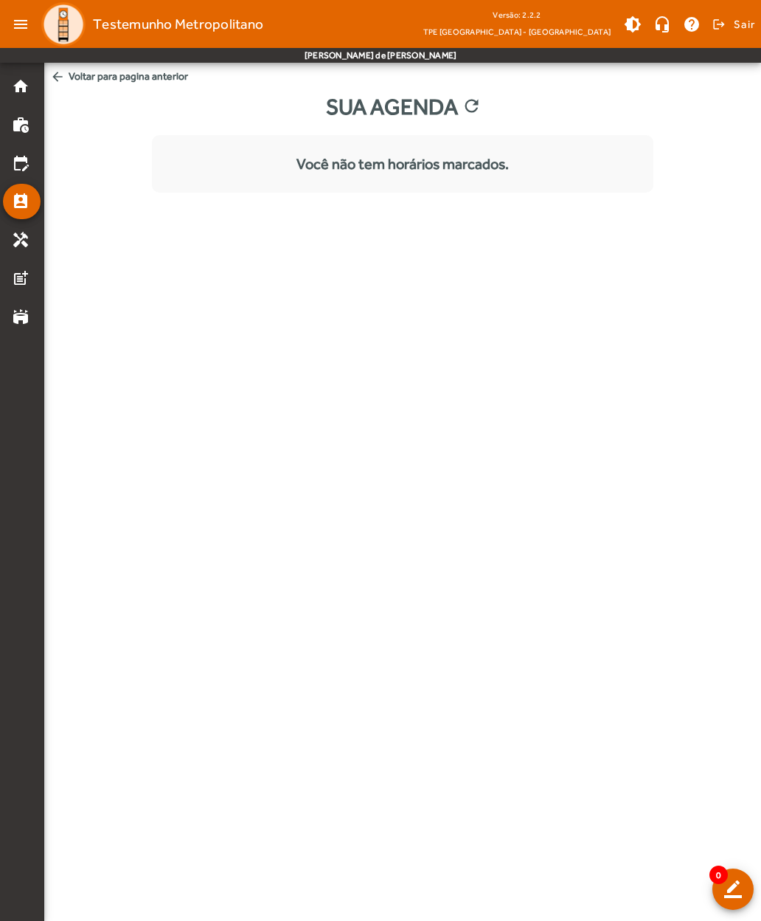
click at [162, 294] on body "menu Testemunho Metropolitano Versão: 2.2.2 TPE [GEOGRAPHIC_DATA] - Centro brig…" at bounding box center [380, 460] width 761 height 921
click at [72, 88] on span "arrow_back Voltar para pagina anterior" at bounding box center [402, 76] width 717 height 27
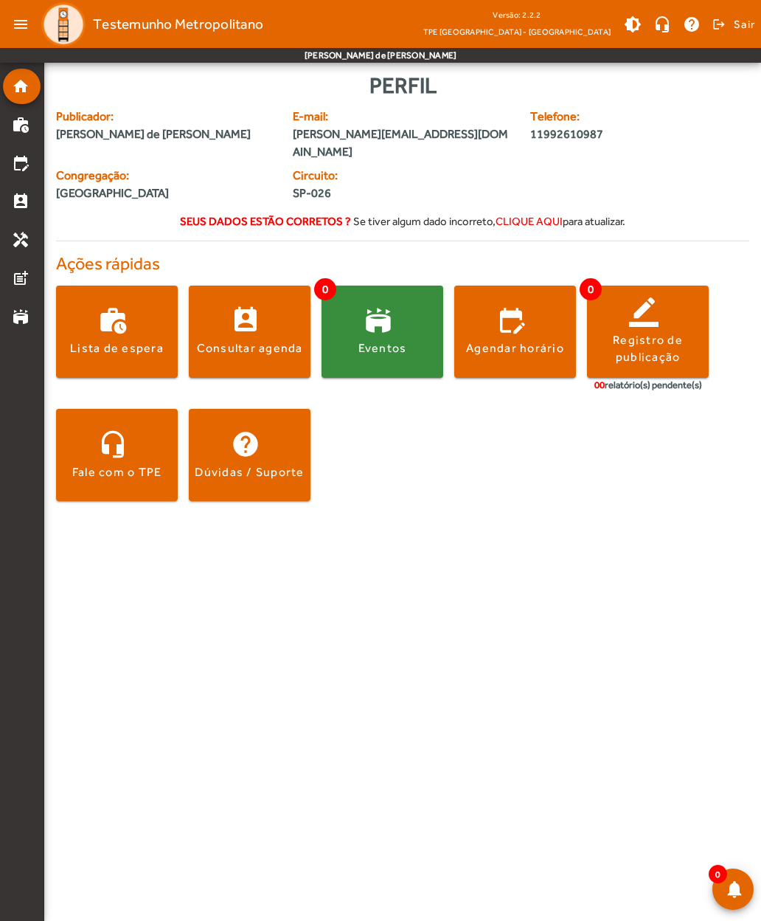
click at [507, 314] on span at bounding box center [515, 331] width 122 height 35
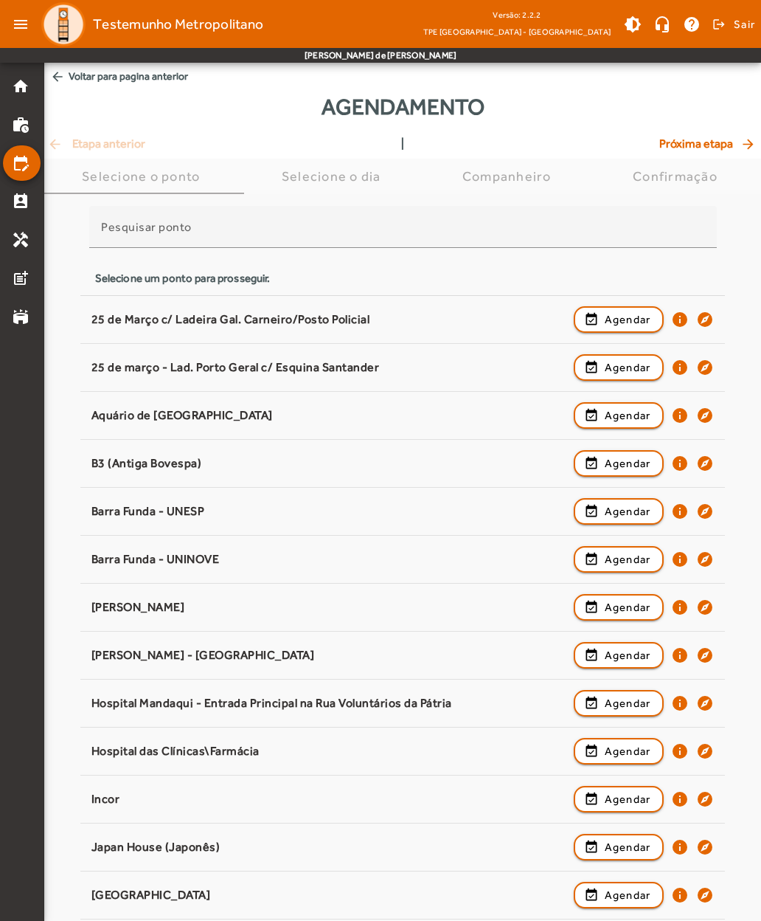
click at [122, 324] on div "25 de Março c/ Ladeira Gal. Carneiro/Posto Policial" at bounding box center [328, 319] width 475 height 15
click at [623, 319] on span "Agendar" at bounding box center [628, 320] width 46 height 18
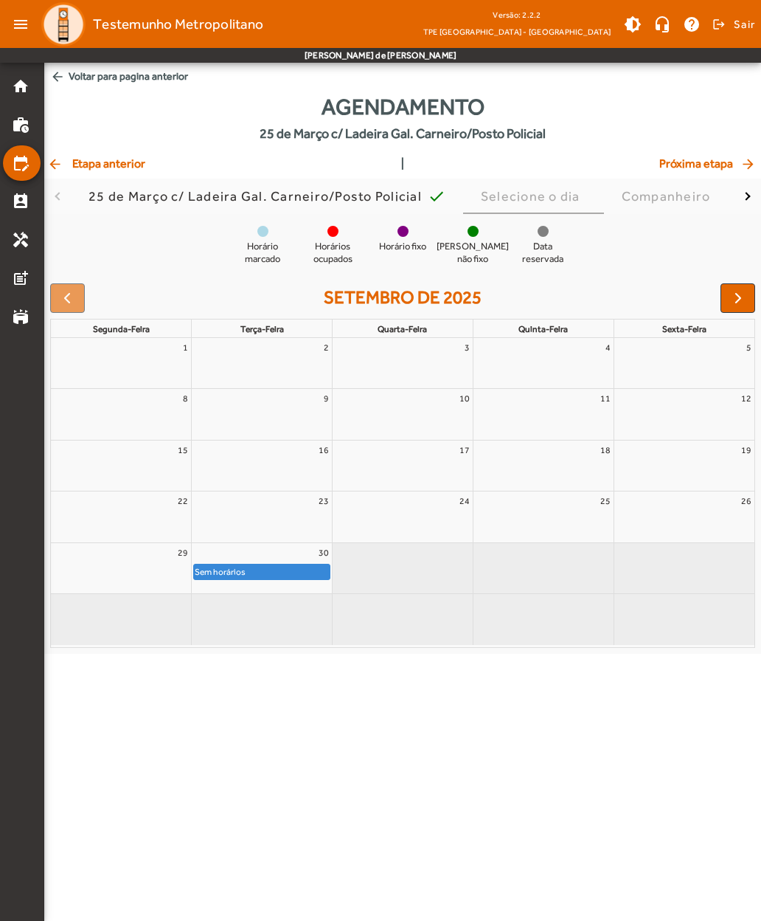
click at [735, 303] on span "button" at bounding box center [739, 298] width 18 height 18
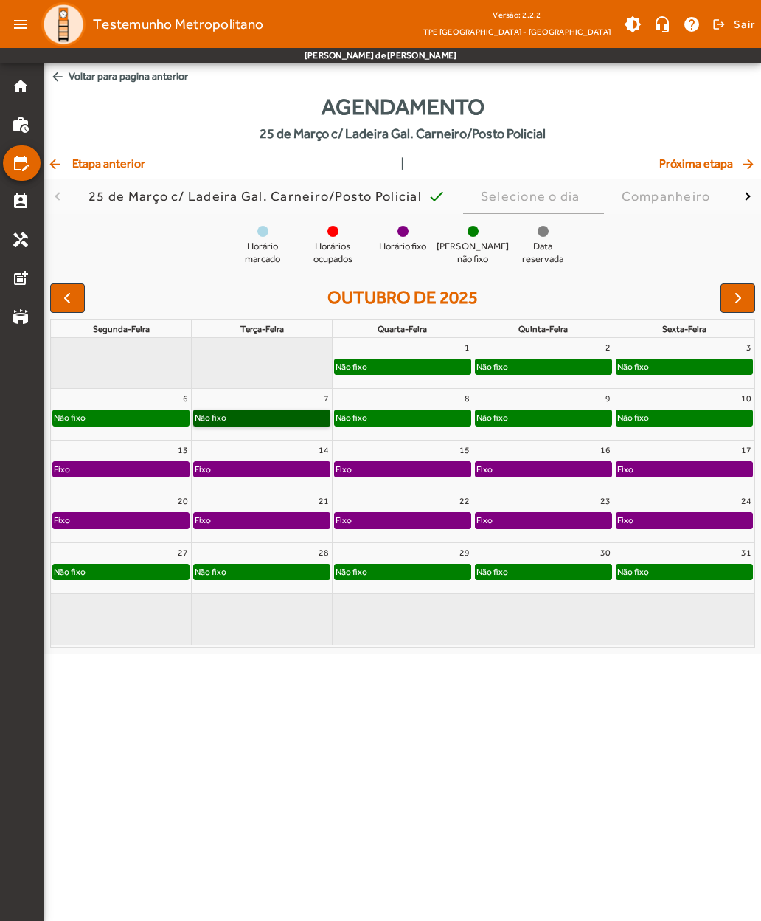
click at [227, 418] on link "Não fixo" at bounding box center [261, 417] width 137 height 16
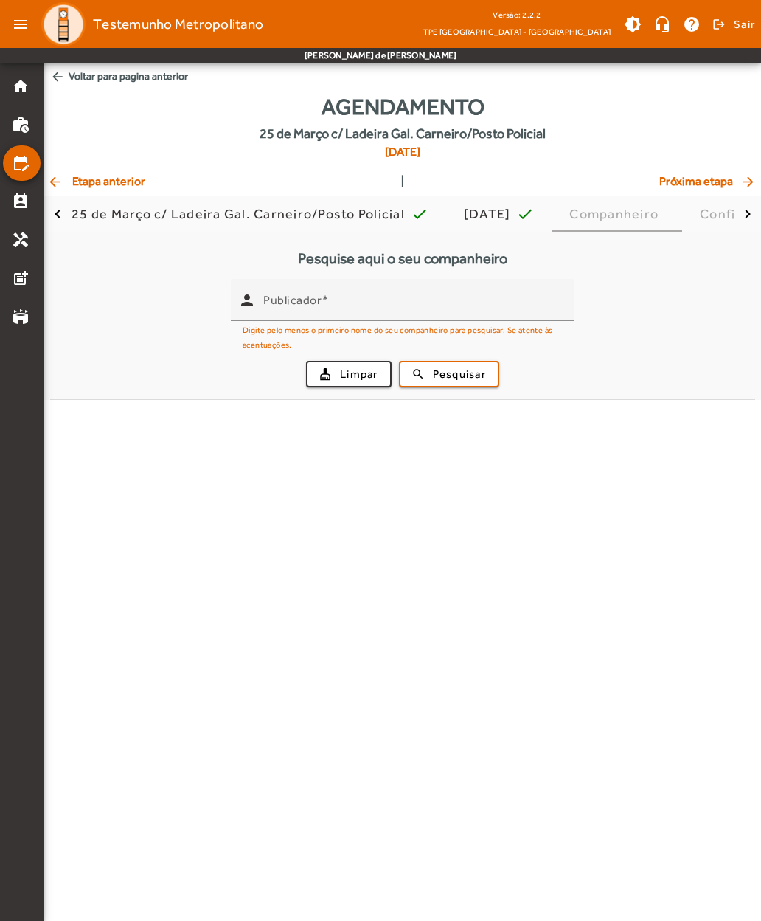
click at [282, 304] on mat-label "Publicador" at bounding box center [292, 300] width 58 height 14
click at [282, 304] on input "Publicador" at bounding box center [413, 306] width 300 height 18
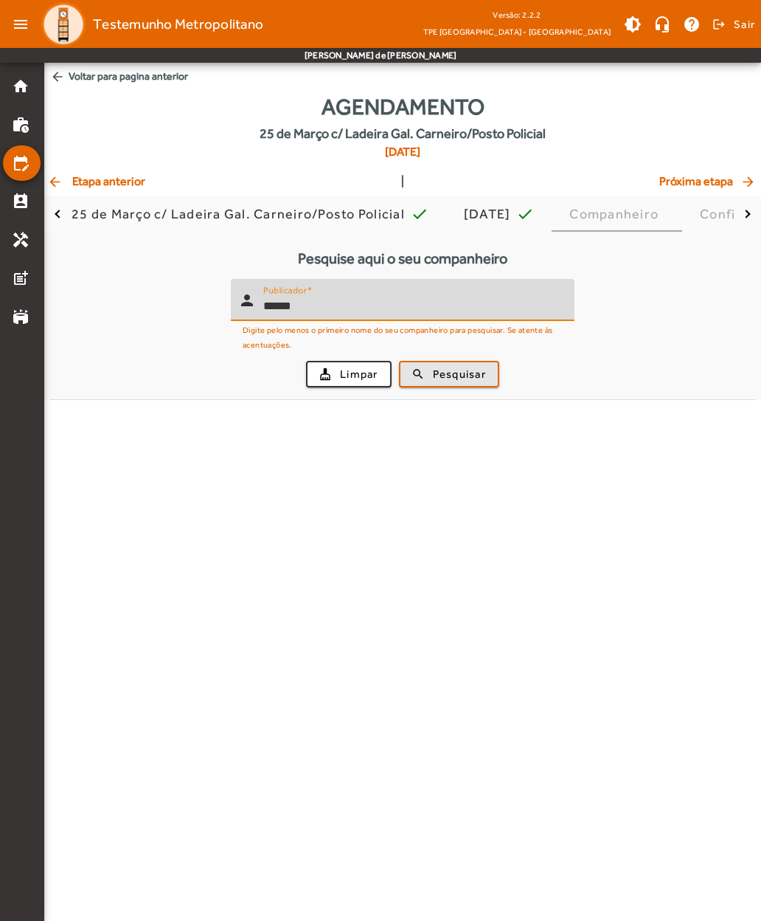
type input "******"
click at [426, 370] on span "submit" at bounding box center [449, 373] width 97 height 35
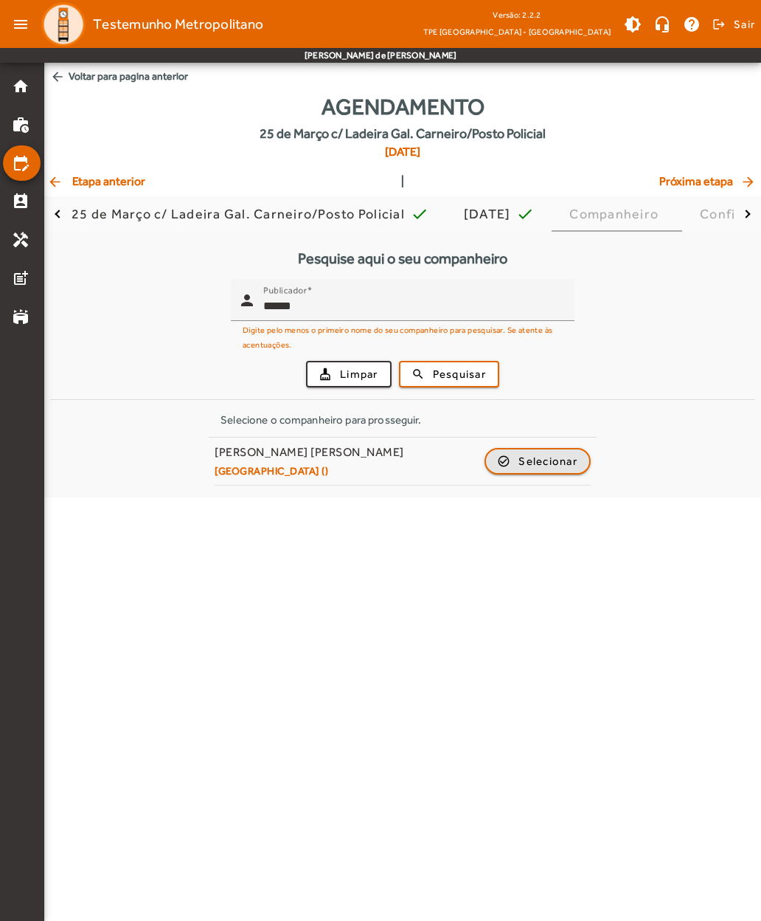
click at [551, 469] on span "button" at bounding box center [537, 460] width 103 height 35
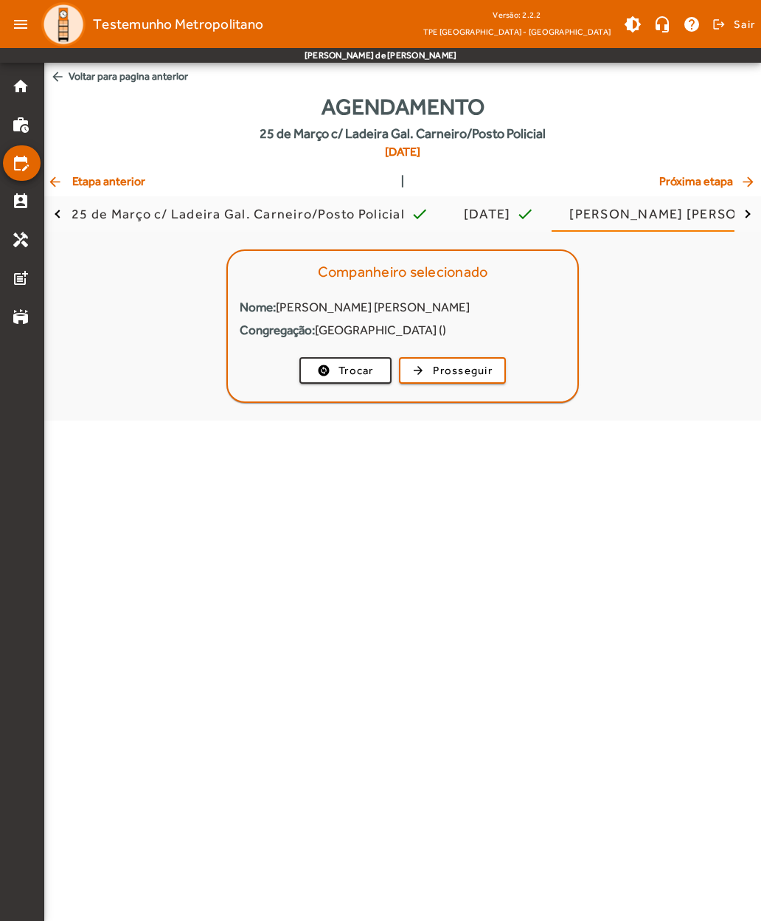
click at [471, 373] on span "Prosseguir" at bounding box center [463, 370] width 60 height 17
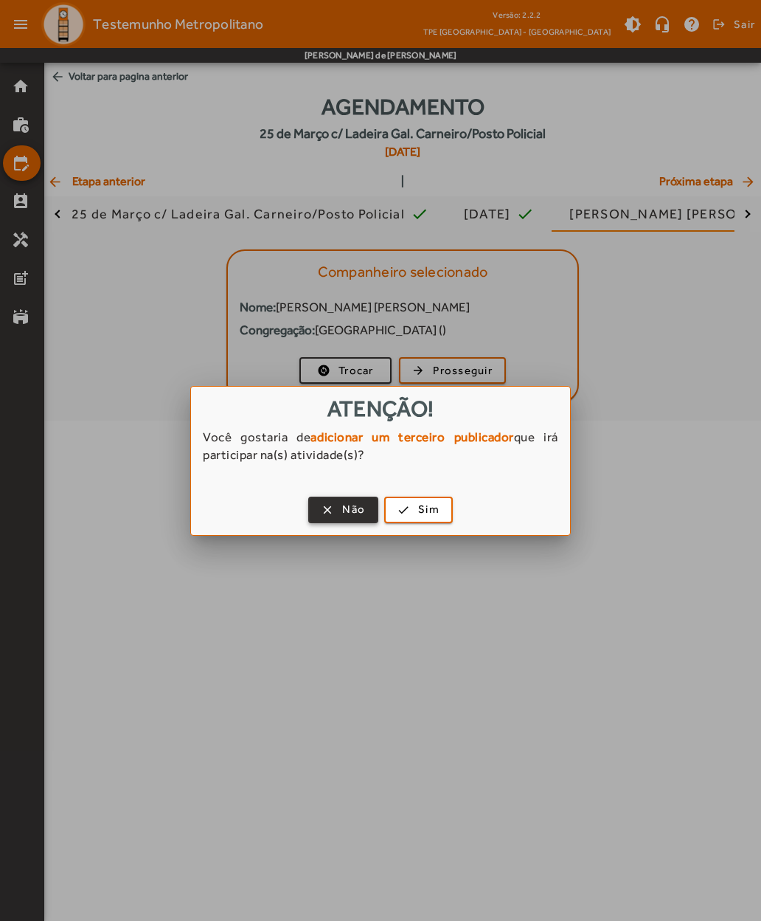
click at [329, 507] on span "button" at bounding box center [343, 509] width 67 height 35
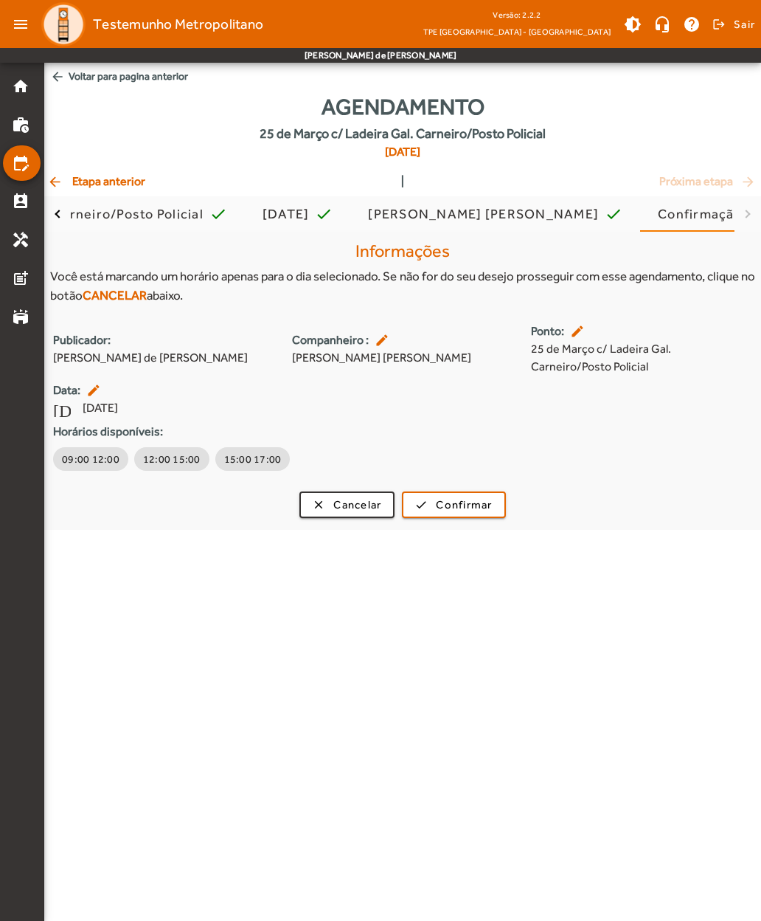
click at [75, 461] on span "09:00 12:00" at bounding box center [91, 458] width 58 height 15
click at [466, 509] on span "Confirmar" at bounding box center [464, 504] width 56 height 17
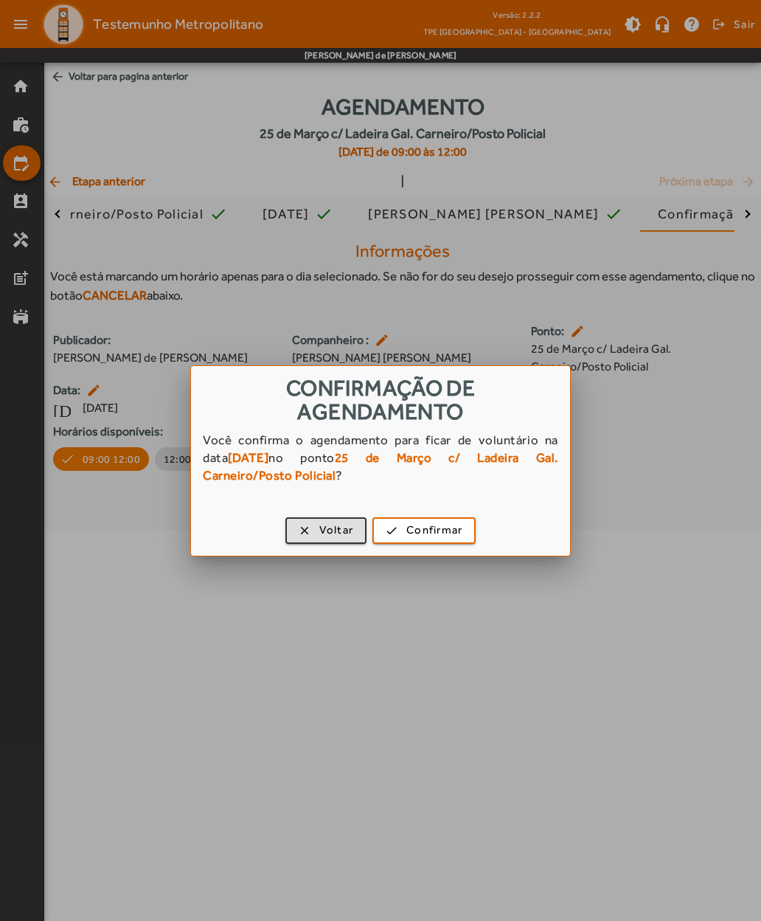
click at [435, 527] on span "Confirmar" at bounding box center [434, 530] width 56 height 17
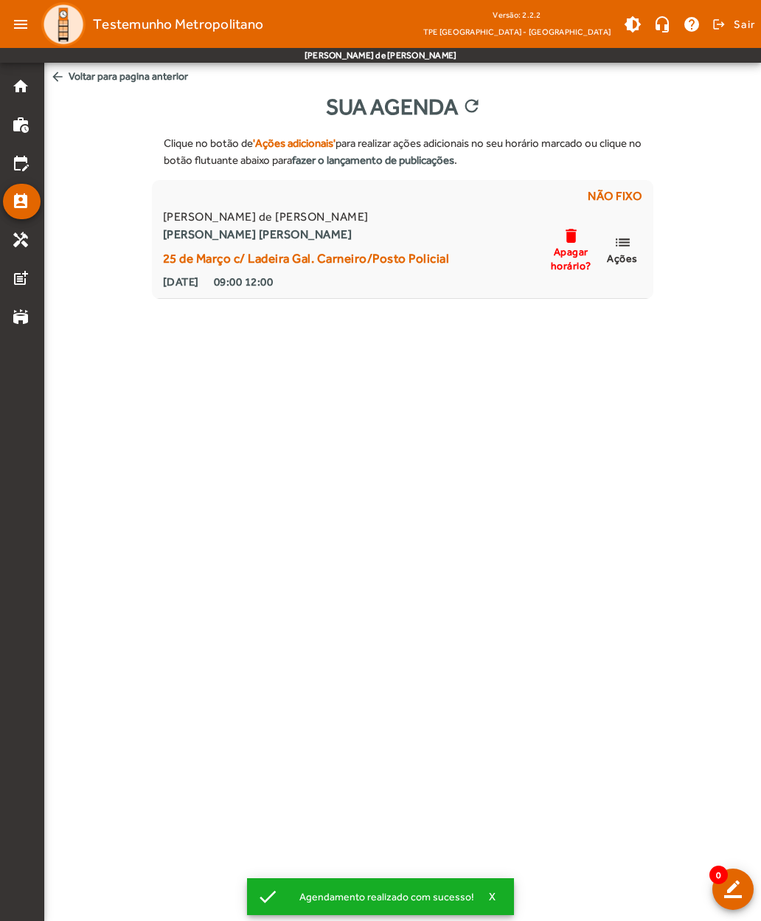
click at [626, 257] on span "Ações" at bounding box center [622, 258] width 31 height 13
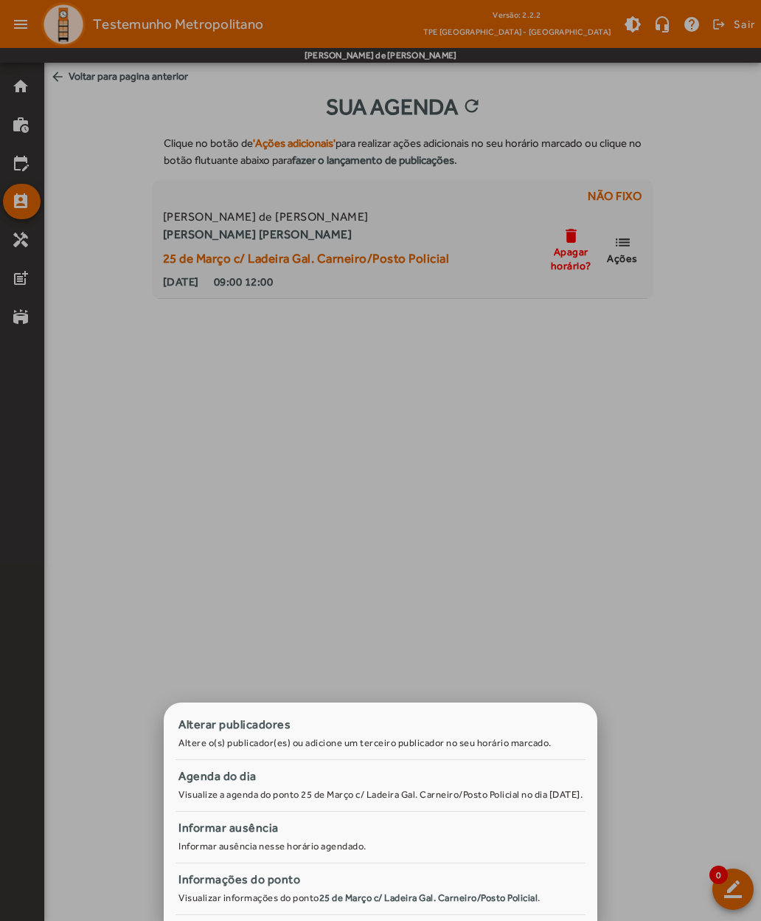
click at [159, 543] on div at bounding box center [380, 460] width 761 height 921
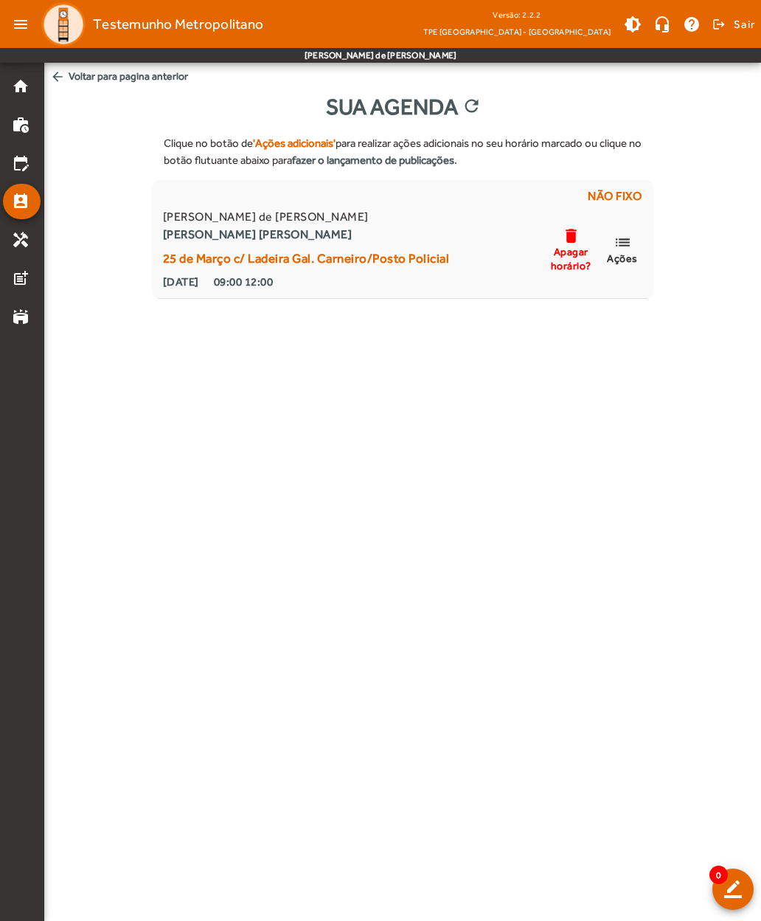
click at [80, 83] on span "arrow_back Voltar para pagina anterior" at bounding box center [402, 76] width 717 height 27
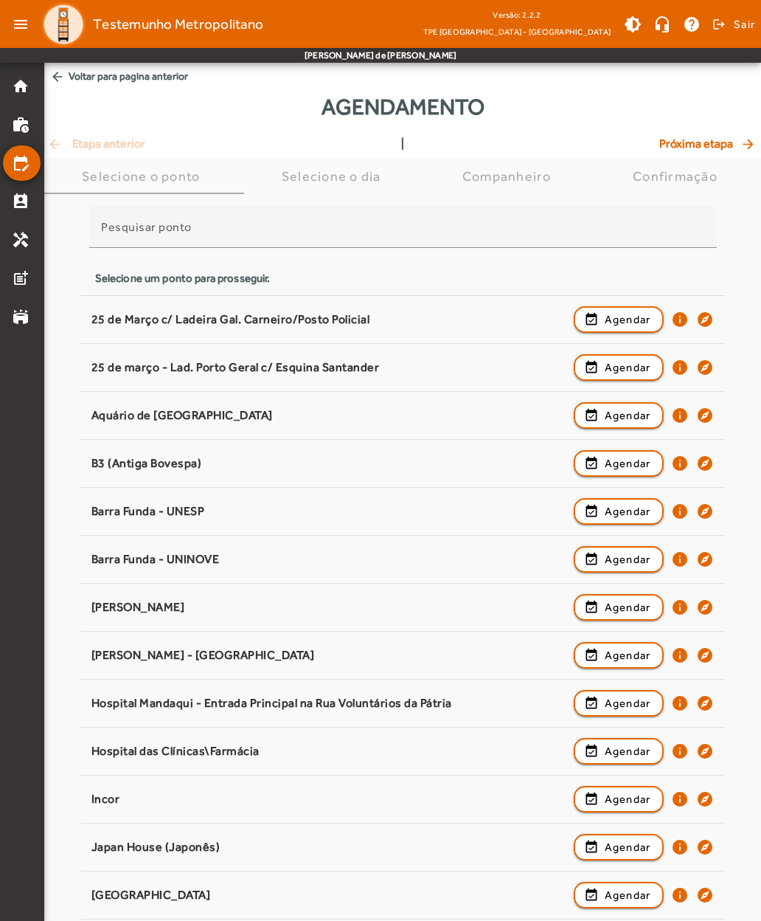
click at [125, 319] on div "25 de Março c/ Ladeira Gal. Carneiro/Posto Policial" at bounding box center [328, 319] width 475 height 15
click at [600, 317] on span "button" at bounding box center [619, 319] width 88 height 35
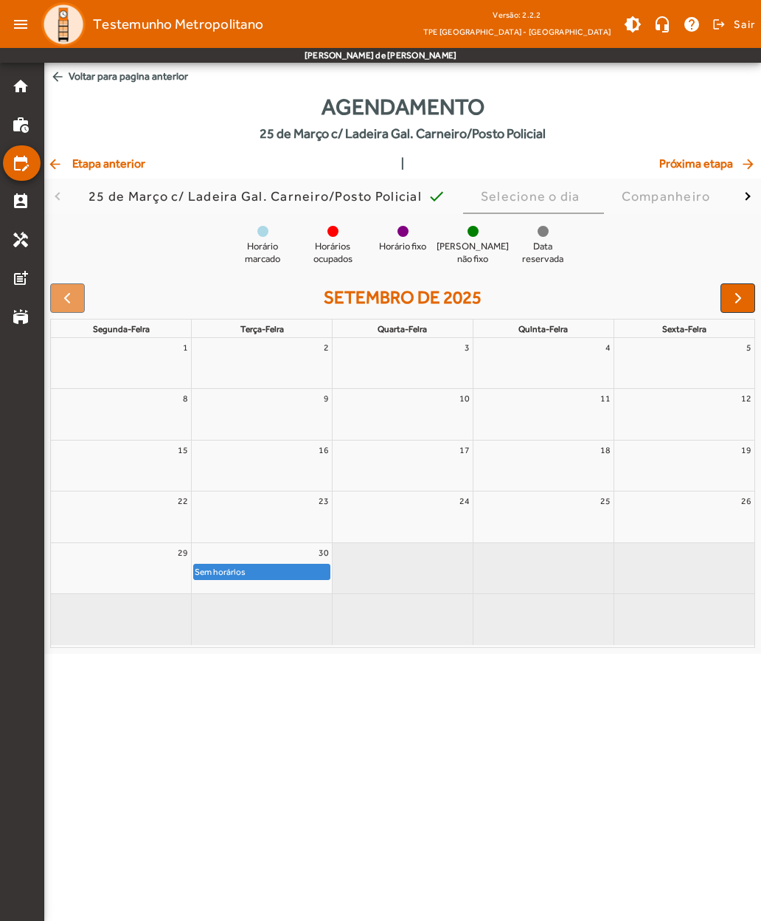
click at [737, 297] on span "button" at bounding box center [739, 298] width 18 height 18
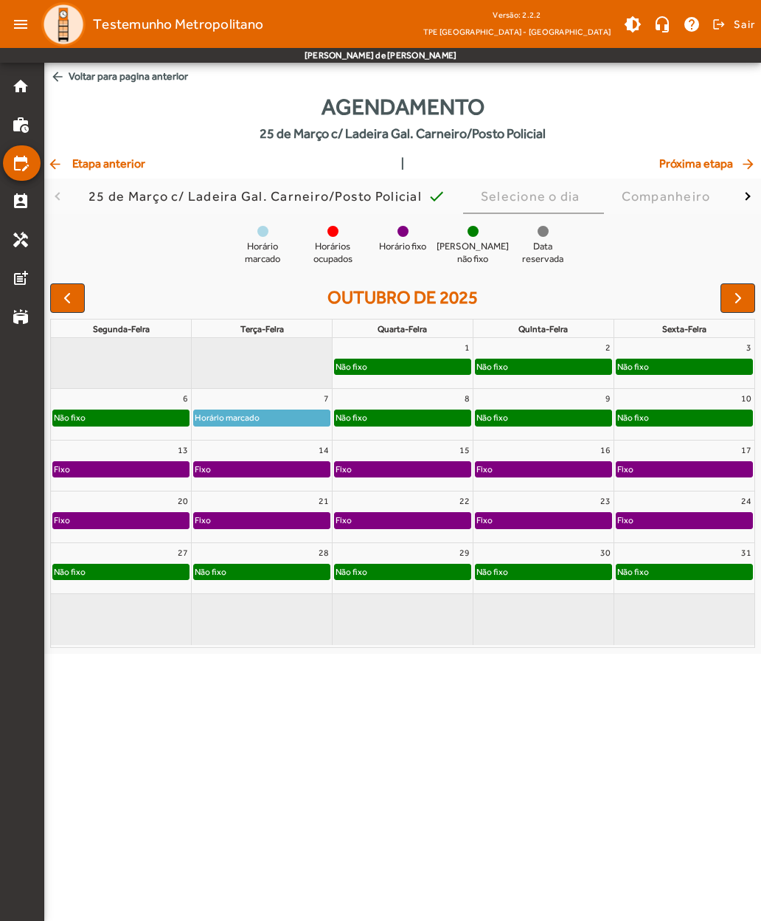
click at [730, 300] on span "button" at bounding box center [739, 298] width 18 height 18
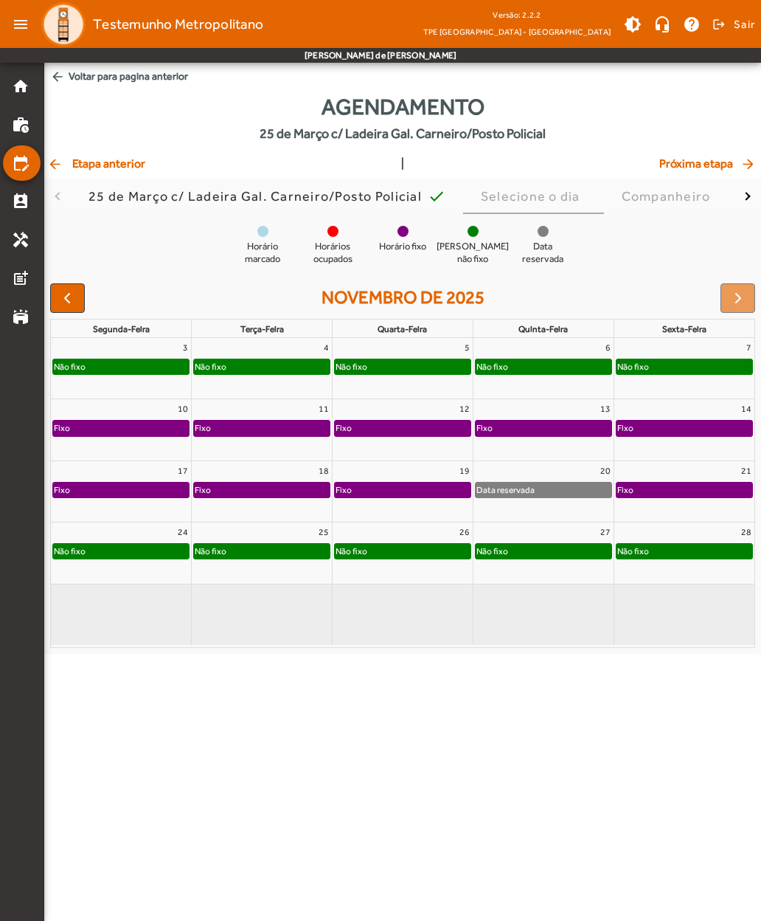
click at [69, 308] on button "button" at bounding box center [67, 298] width 35 height 30
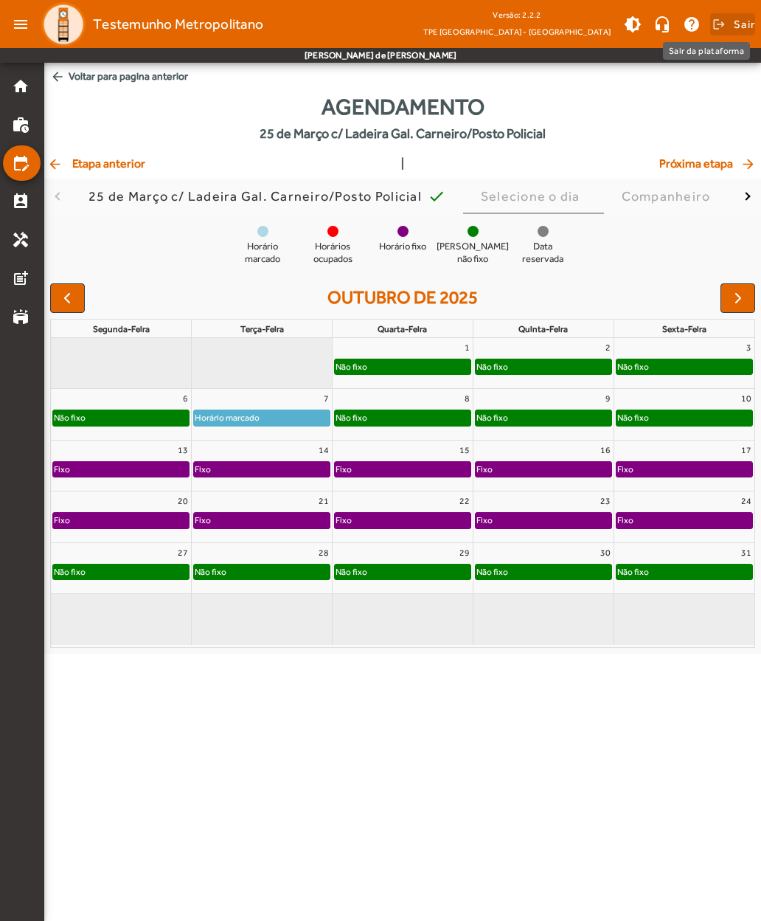
click at [727, 24] on span at bounding box center [732, 24] width 45 height 35
